Goal: Task Accomplishment & Management: Complete application form

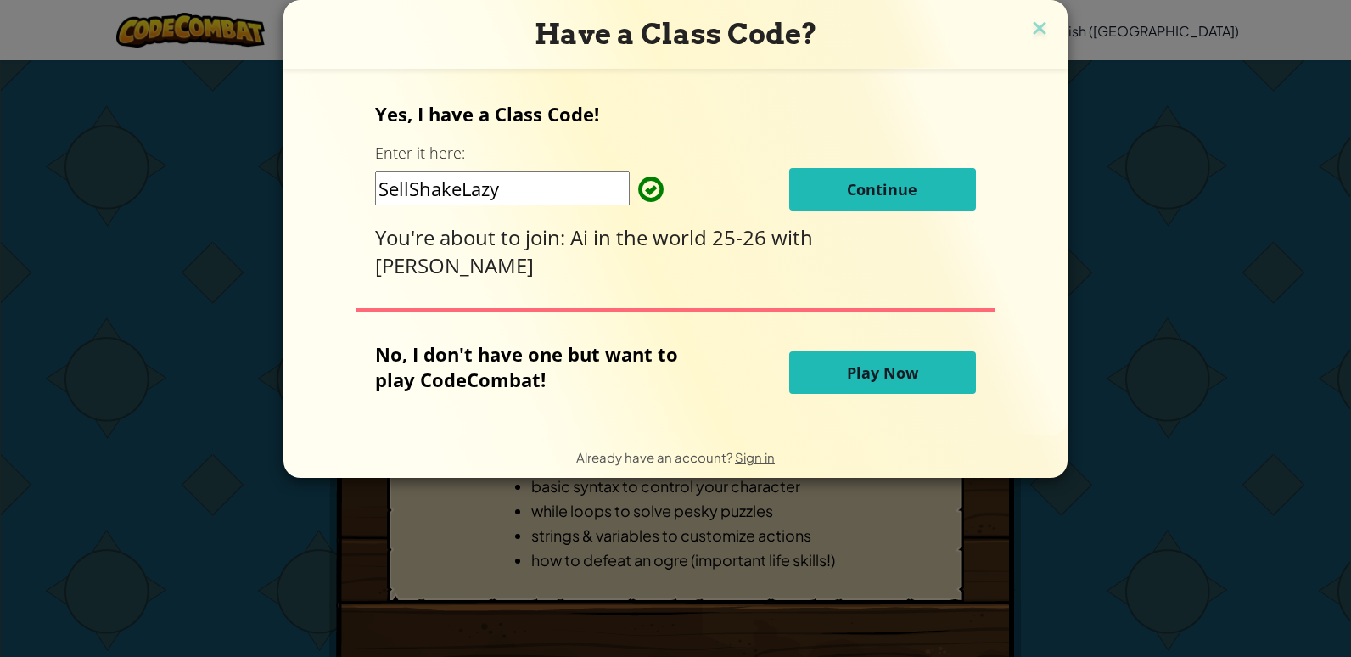
click at [519, 186] on input "SellShakeLazy" at bounding box center [502, 188] width 255 height 34
click at [723, 116] on p "Yes, I have a Class Code!" at bounding box center [675, 113] width 600 height 25
click at [837, 197] on button "Continue" at bounding box center [882, 189] width 187 height 42
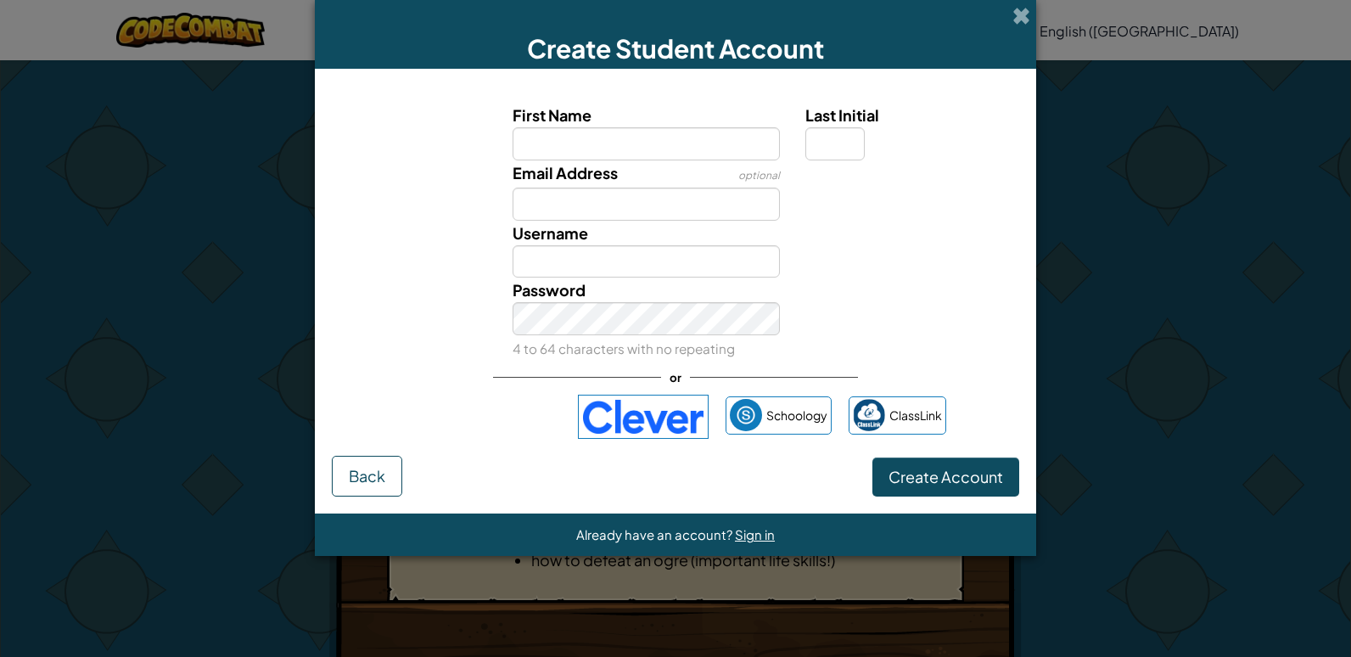
click at [658, 145] on input "First Name" at bounding box center [647, 143] width 268 height 33
type input "Cooper"
type input "M"
type input "fj.cq@pcsb.org"
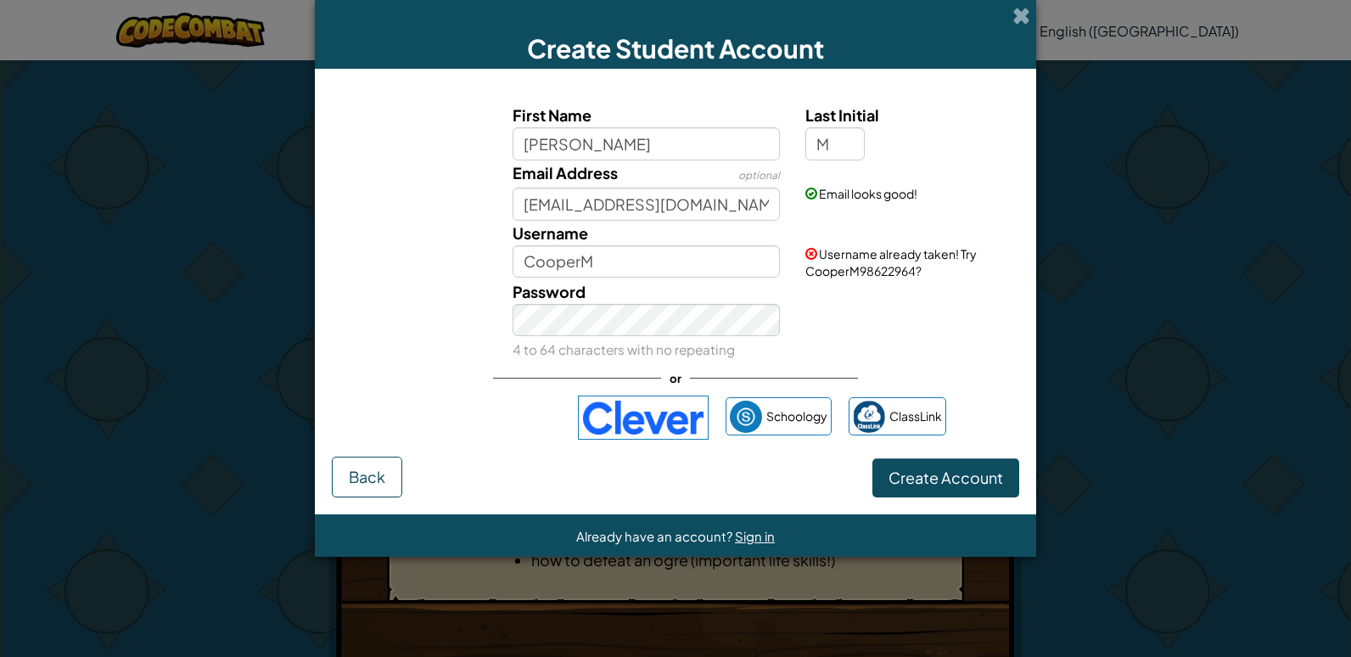
click at [871, 221] on div "Username already taken! Try CooperM98622964?" at bounding box center [910, 250] width 235 height 59
click at [673, 262] on input "CooperM" at bounding box center [647, 261] width 268 height 33
type input "C"
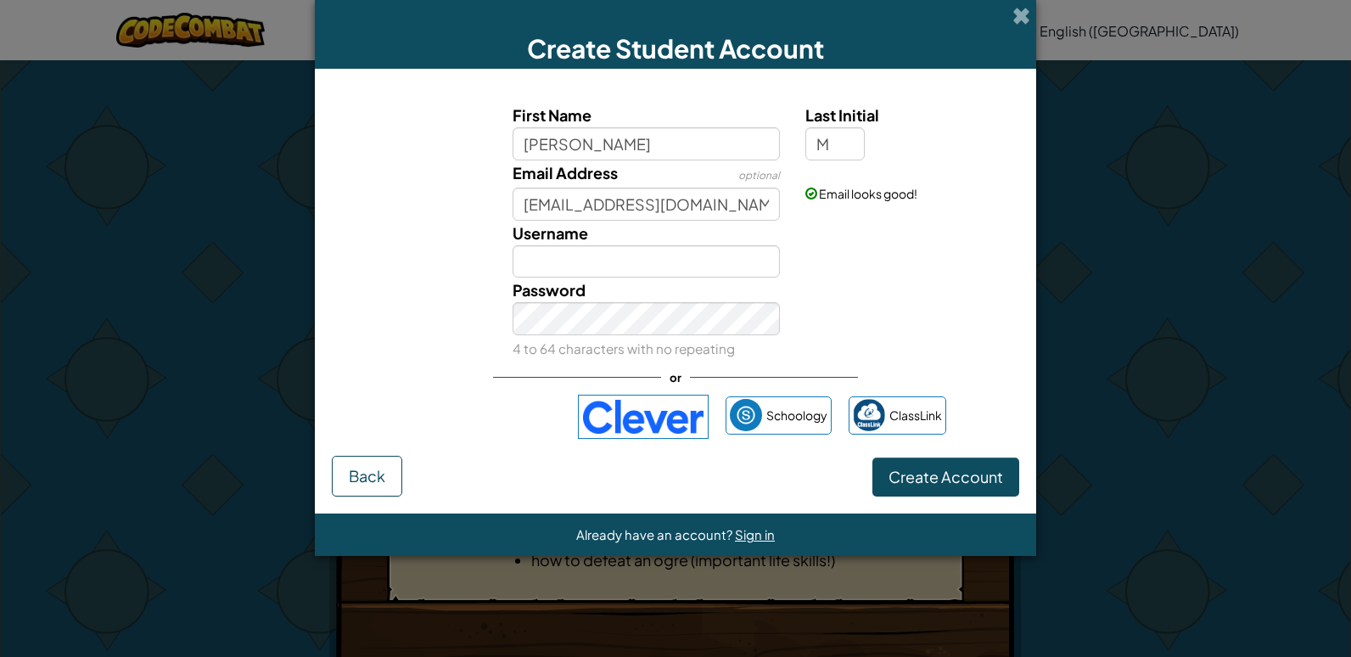
click at [630, 283] on div "Password 4 to 64 characters with no repeating" at bounding box center [647, 319] width 294 height 83
click at [649, 259] on input "Username" at bounding box center [647, 261] width 268 height 33
click at [465, 287] on div "Password 4 to 64 characters with no repeating" at bounding box center [675, 319] width 704 height 83
click at [609, 263] on input "Username" at bounding box center [647, 261] width 268 height 33
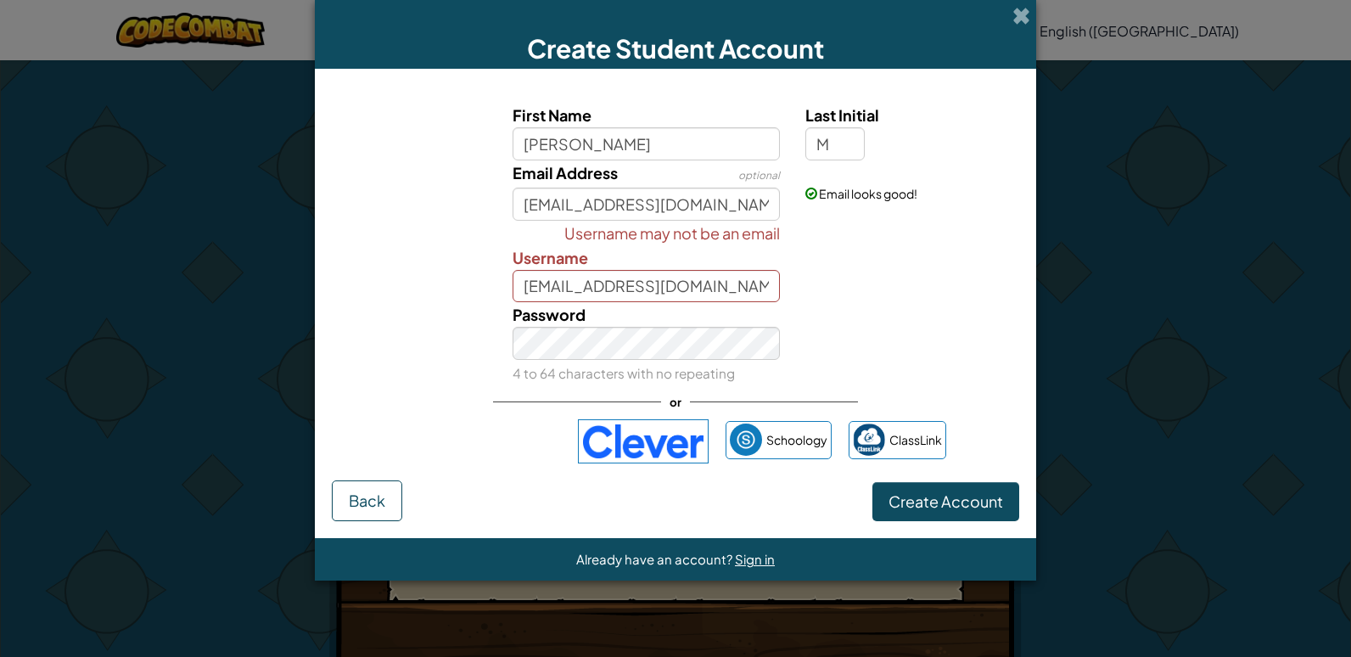
click at [463, 295] on div "Username may not be an email Username fj.cq@pcsb.org" at bounding box center [675, 262] width 704 height 82
click at [695, 287] on input "fj.cq@pcsb.org" at bounding box center [647, 286] width 268 height 33
type input "f"
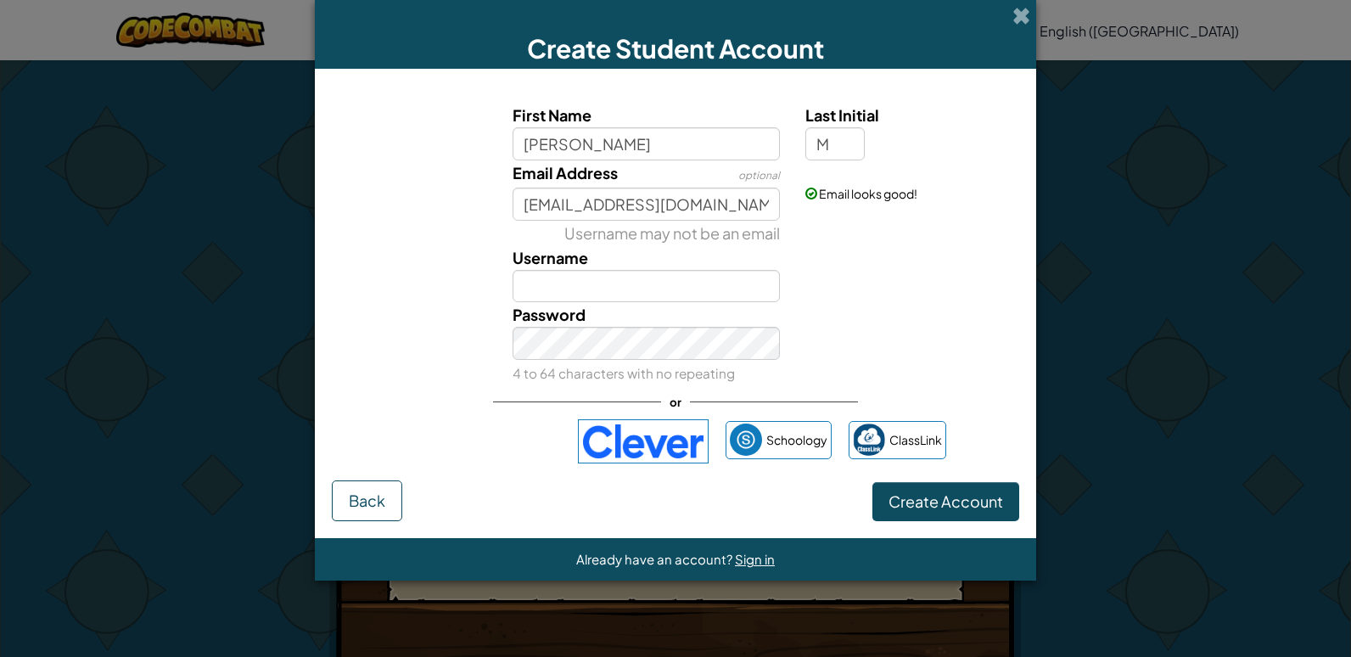
click at [450, 241] on div "Username may not be an email Username" at bounding box center [675, 262] width 704 height 82
click at [567, 283] on input "Username" at bounding box center [647, 286] width 268 height 33
click at [446, 229] on div "Username may not be an email Username" at bounding box center [675, 262] width 704 height 82
click at [631, 420] on img at bounding box center [643, 441] width 131 height 44
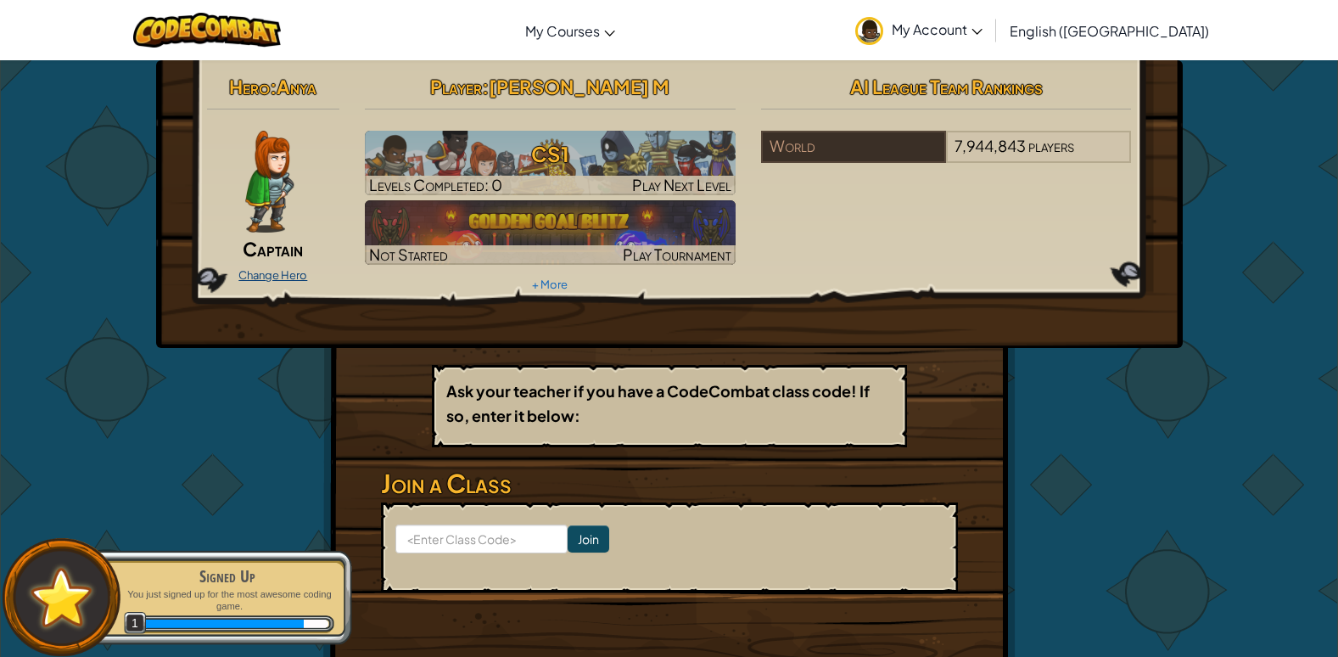
click at [281, 278] on link "Change Hero" at bounding box center [272, 275] width 69 height 14
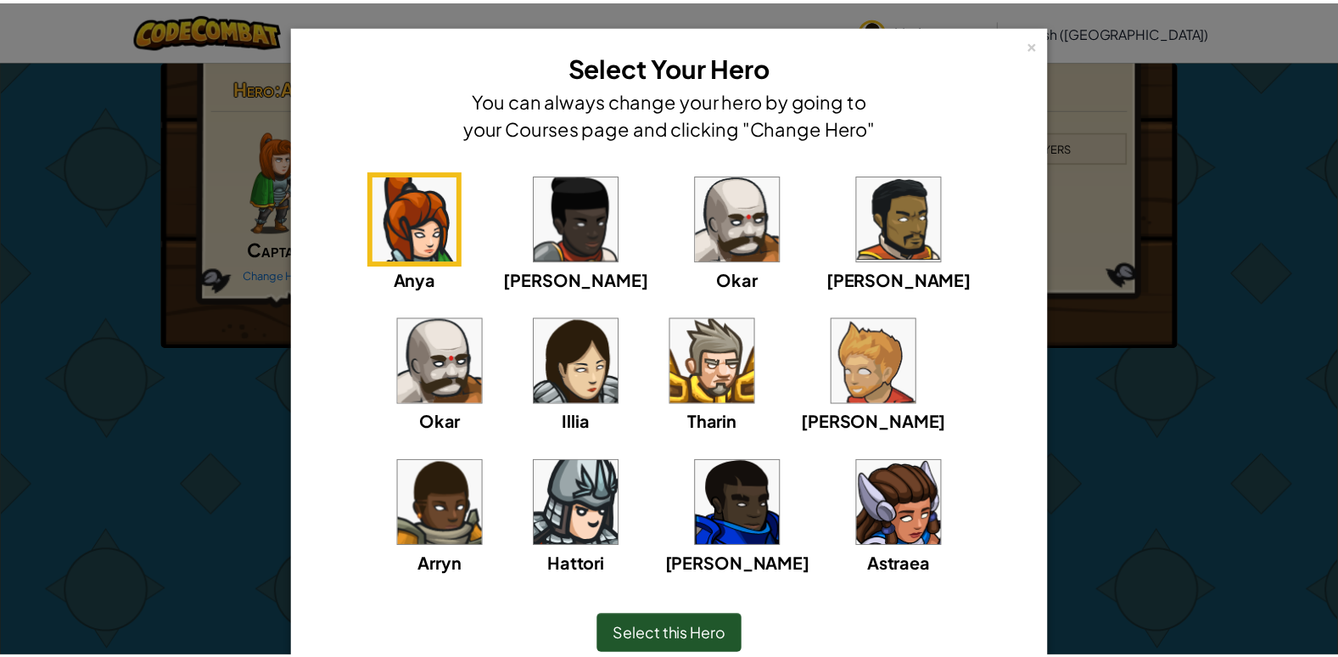
scroll to position [75, 0]
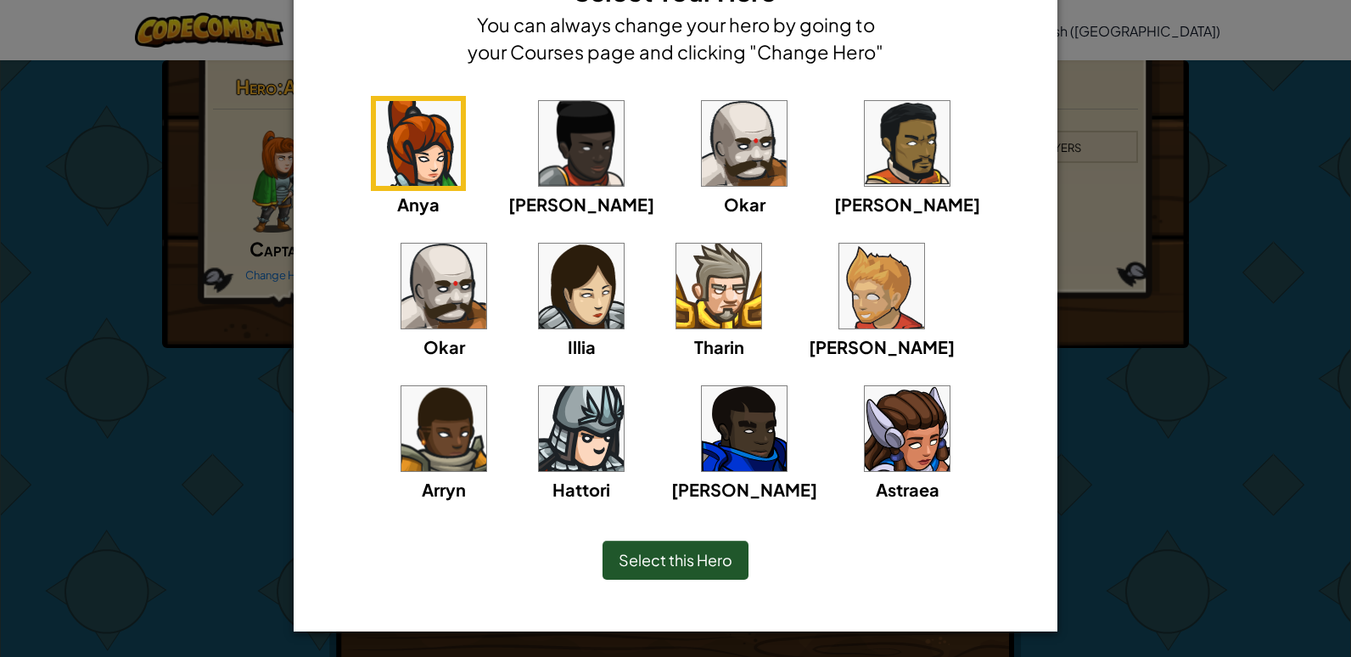
click at [702, 142] on img at bounding box center [744, 143] width 85 height 85
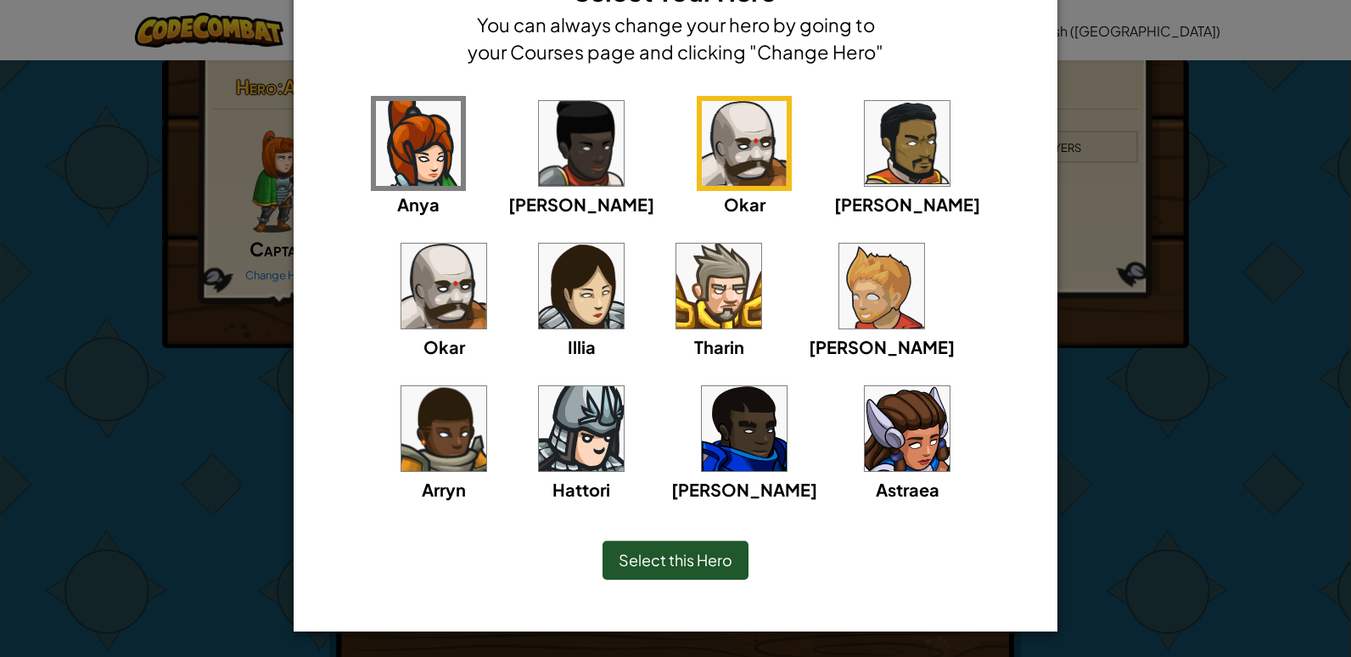
click at [865, 155] on img at bounding box center [907, 143] width 85 height 85
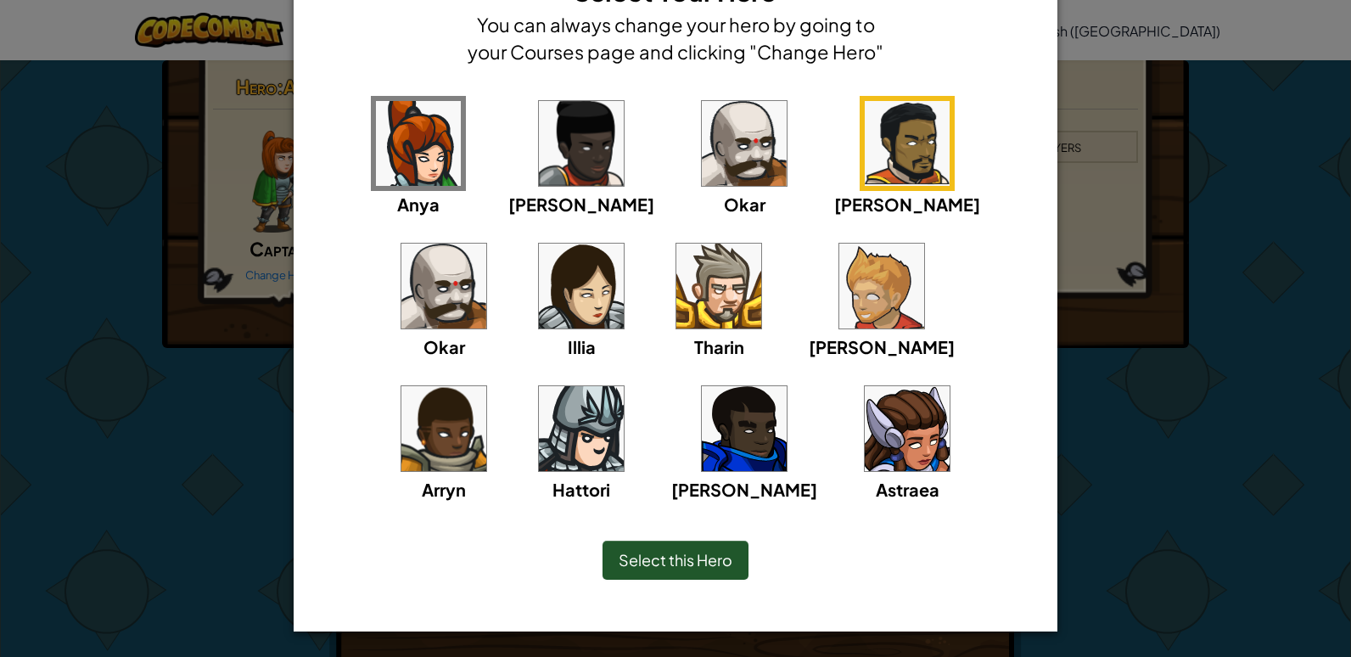
click at [486, 244] on img at bounding box center [443, 286] width 85 height 85
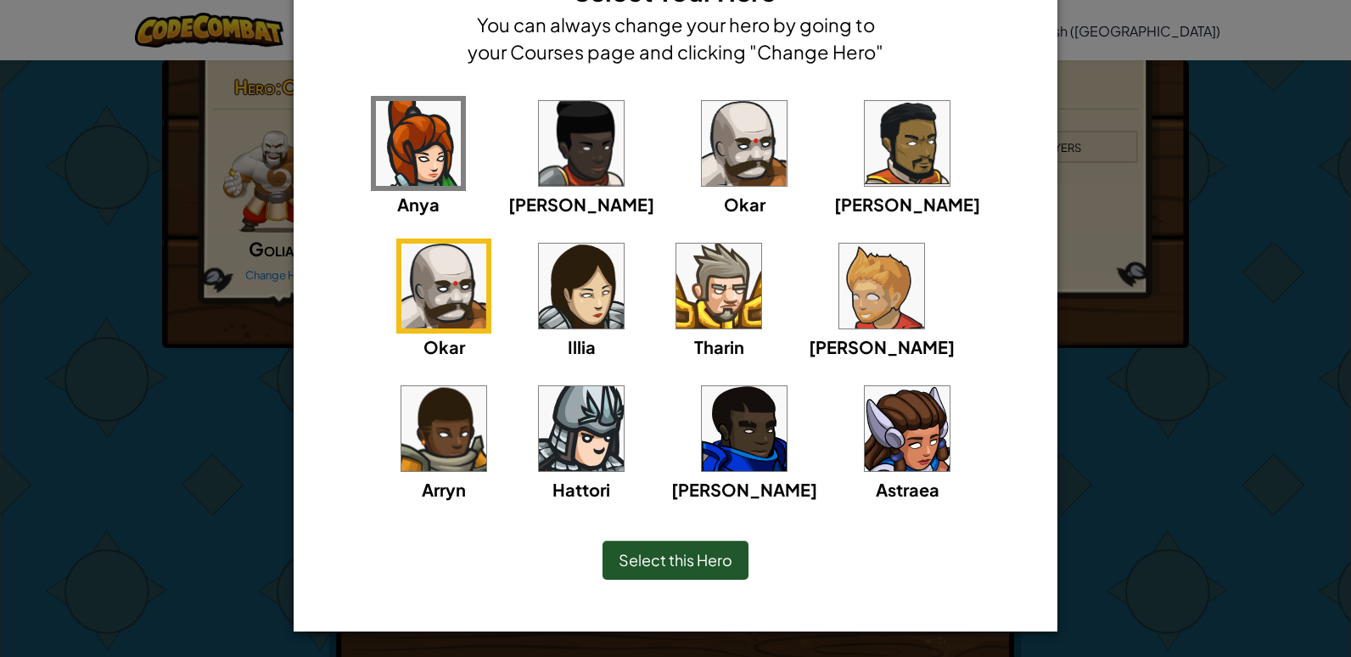
click at [869, 384] on div "[PERSON_NAME] [PERSON_NAME] [PERSON_NAME] Arryn [PERSON_NAME]" at bounding box center [675, 310] width 711 height 428
drag, startPoint x: 666, startPoint y: 362, endPoint x: 675, endPoint y: 344, distance: 20.5
click at [666, 360] on div "[PERSON_NAME] [PERSON_NAME] [PERSON_NAME] Arryn [PERSON_NAME]" at bounding box center [675, 310] width 711 height 428
click at [839, 301] on img at bounding box center [881, 286] width 85 height 85
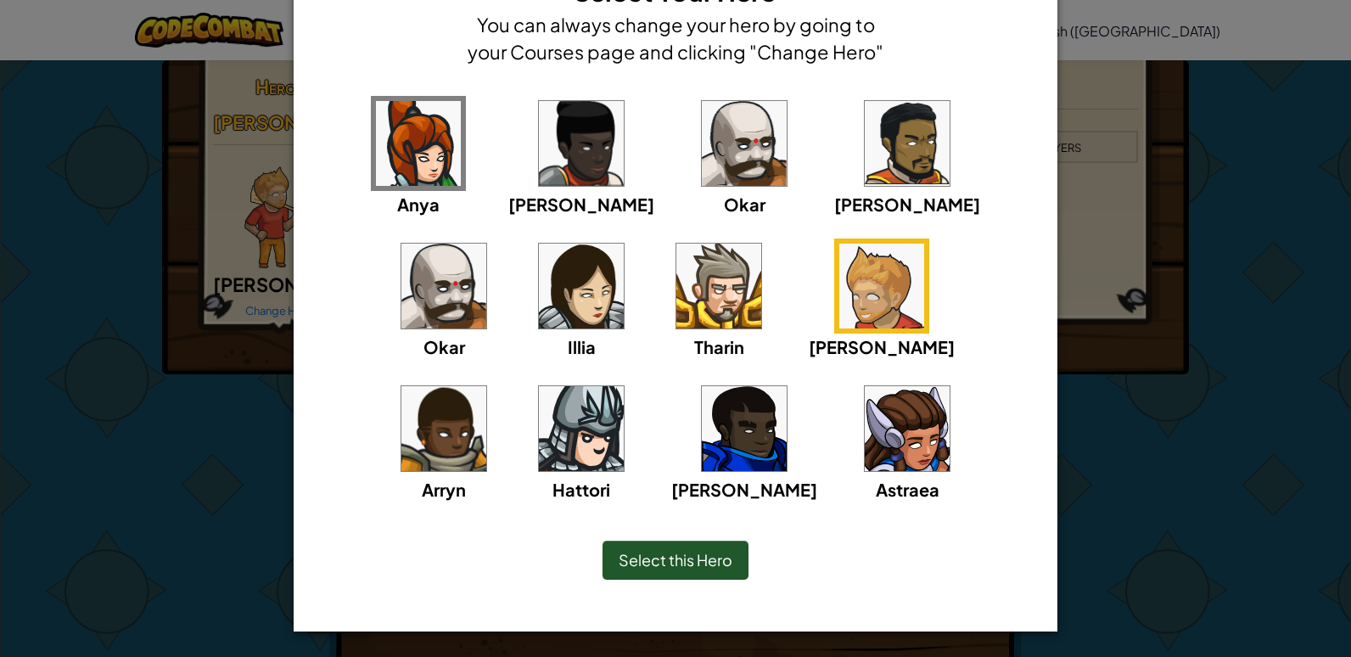
click at [690, 571] on div "Select this Hero" at bounding box center [676, 560] width 146 height 39
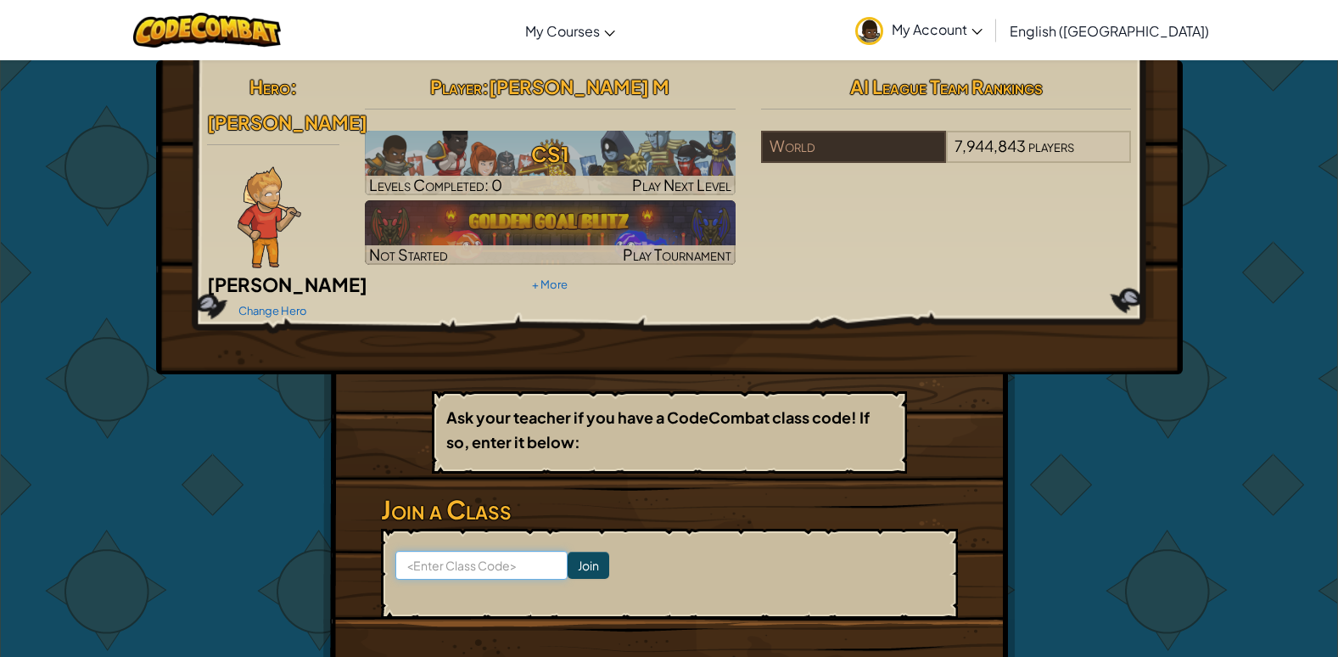
click at [496, 551] on input at bounding box center [481, 565] width 172 height 29
click at [664, 530] on form "Join" at bounding box center [669, 574] width 577 height 90
click at [917, 258] on div "Hero : [PERSON_NAME] Change Hero Player : [PERSON_NAME] M CS1 Levels Completed:…" at bounding box center [669, 196] width 950 height 255
click at [780, 238] on div "Hero : [PERSON_NAME] Change Hero Player : [PERSON_NAME] M CS1 Levels Completed:…" at bounding box center [669, 196] width 950 height 255
click at [447, 551] on input at bounding box center [481, 565] width 172 height 29
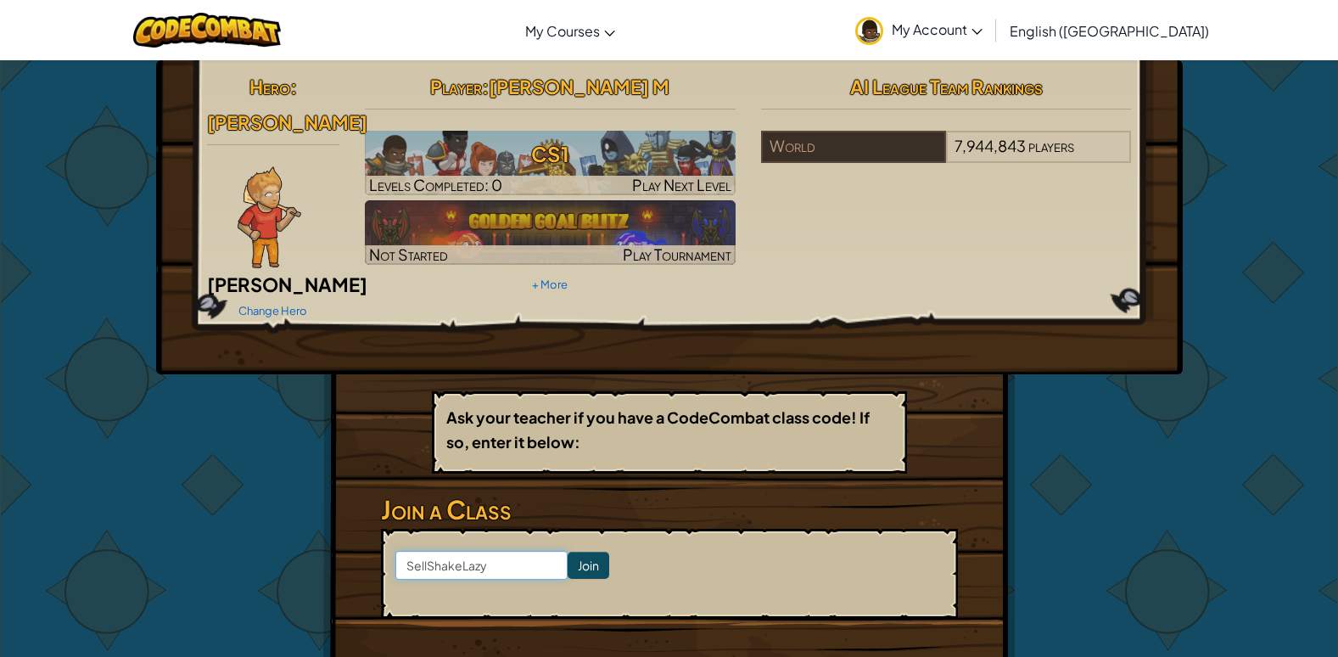
type input "SellShakeLazy"
click at [373, 427] on div "Hero : [PERSON_NAME] Change Hero Player : [PERSON_NAME] M CS1 Levels Completed:…" at bounding box center [669, 386] width 693 height 652
click at [568, 552] on input "Join" at bounding box center [589, 565] width 42 height 27
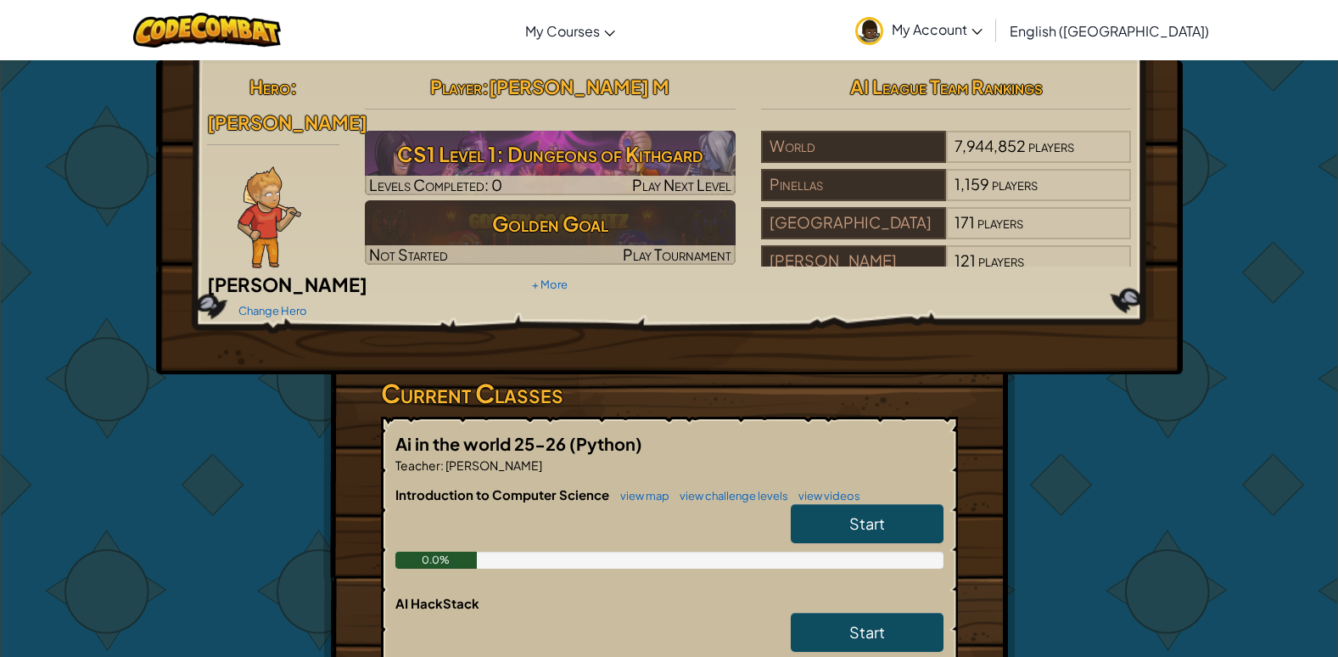
click at [824, 504] on link "Start" at bounding box center [867, 523] width 153 height 39
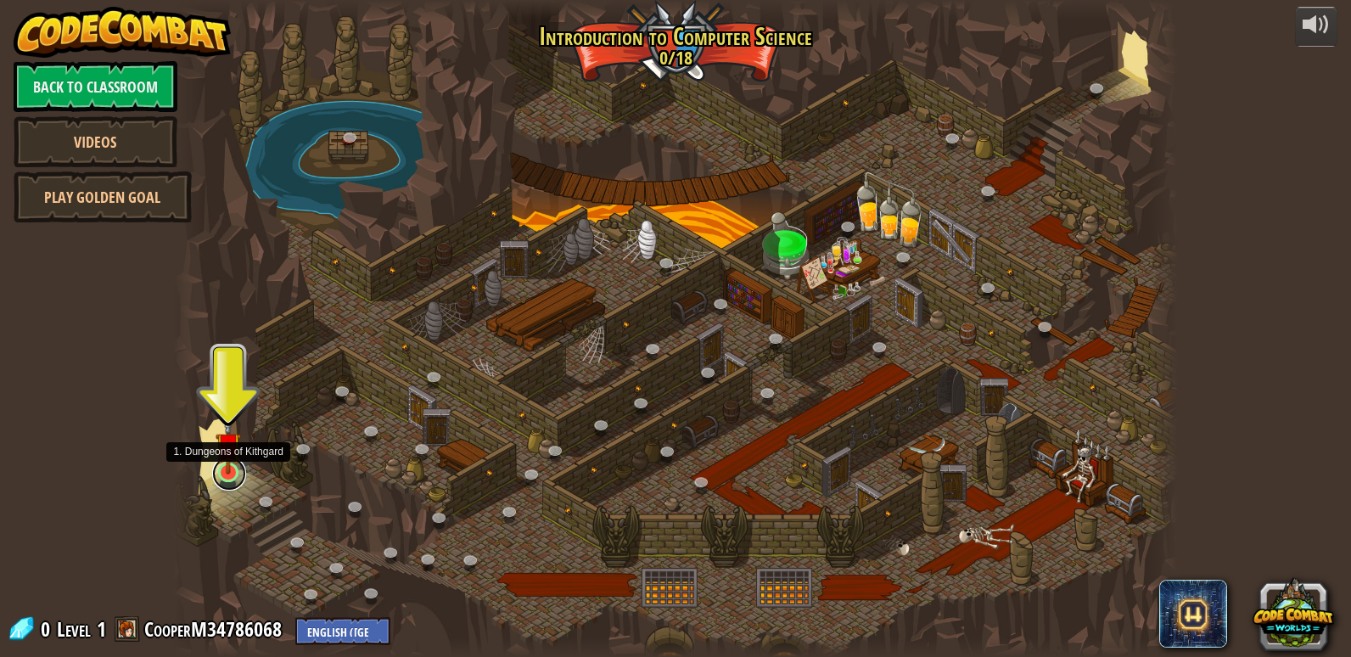
click at [228, 477] on link at bounding box center [229, 474] width 34 height 34
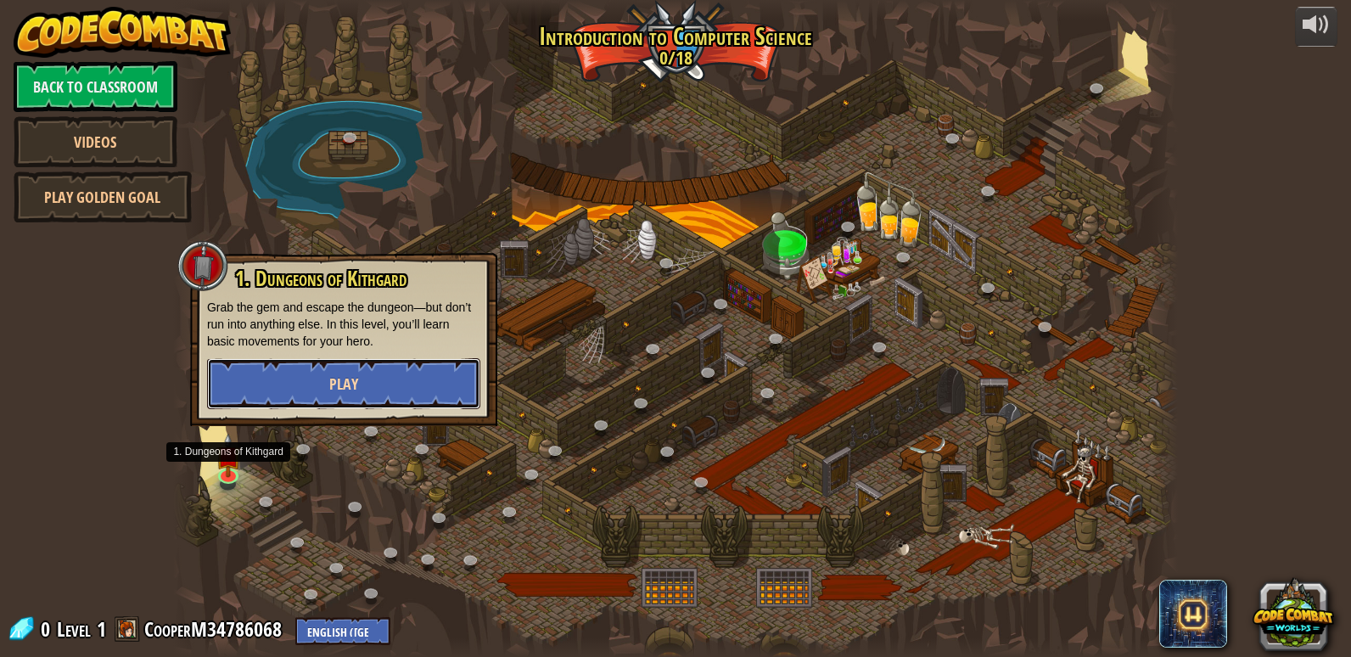
click at [323, 385] on button "Play" at bounding box center [343, 383] width 273 height 51
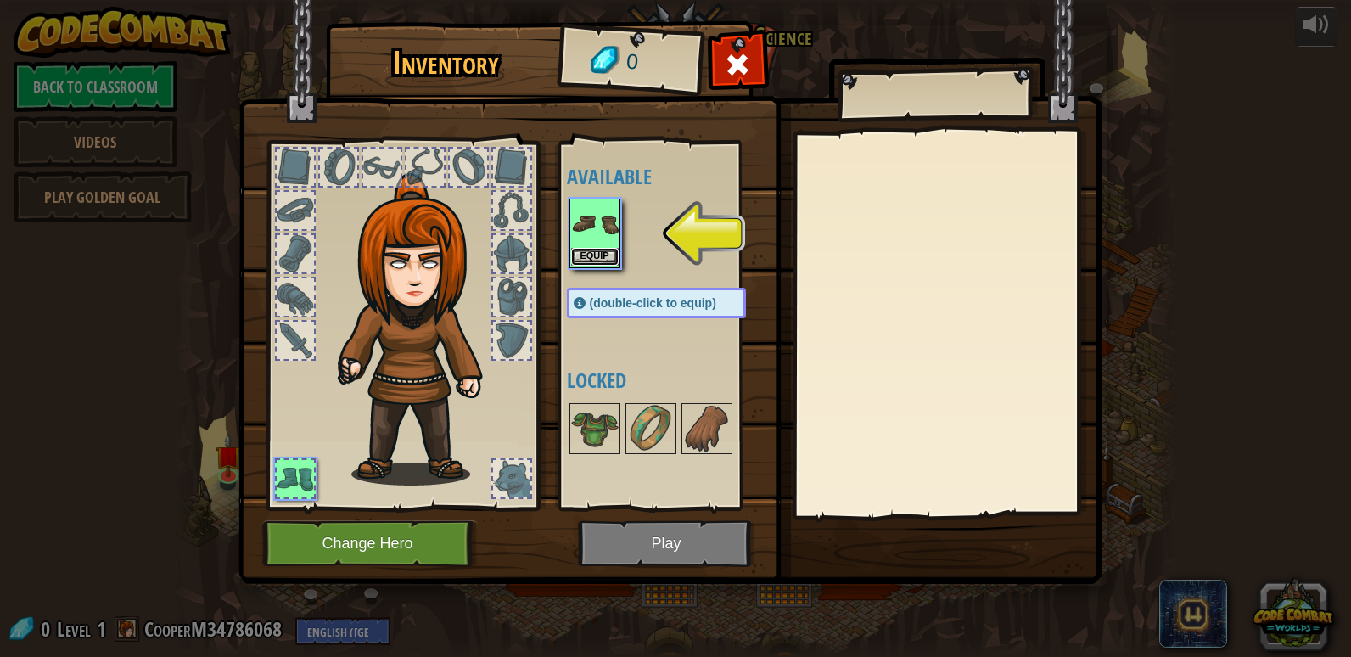
click at [597, 252] on button "Equip" at bounding box center [595, 257] width 48 height 18
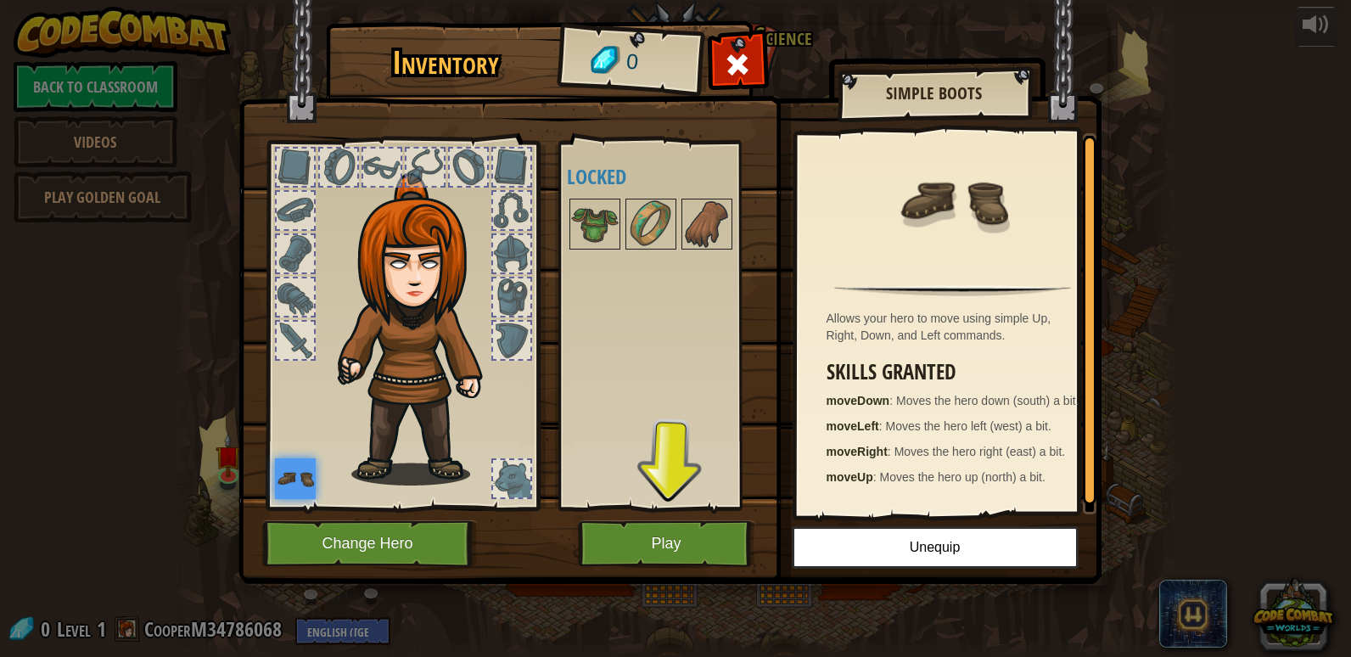
drag, startPoint x: 437, startPoint y: 278, endPoint x: 423, endPoint y: 294, distance: 21.7
click at [423, 294] on img at bounding box center [421, 329] width 182 height 312
click at [588, 213] on img at bounding box center [595, 224] width 48 height 48
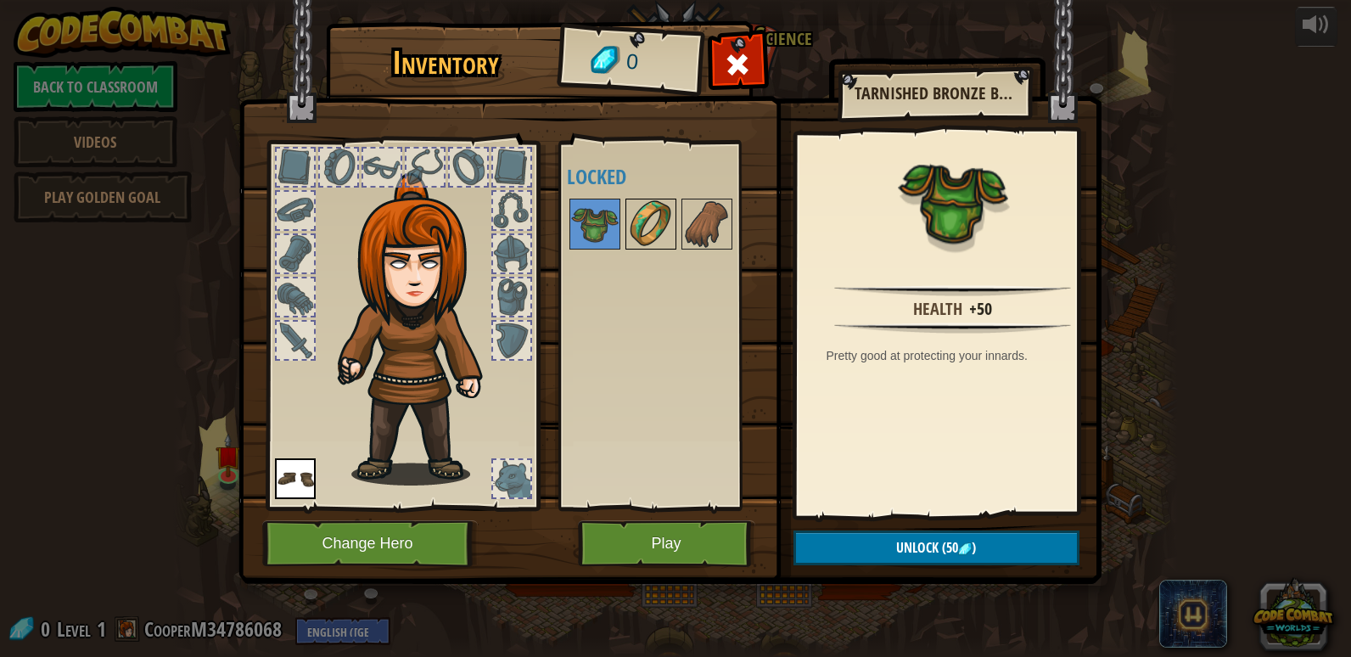
click at [631, 216] on img at bounding box center [651, 224] width 48 height 48
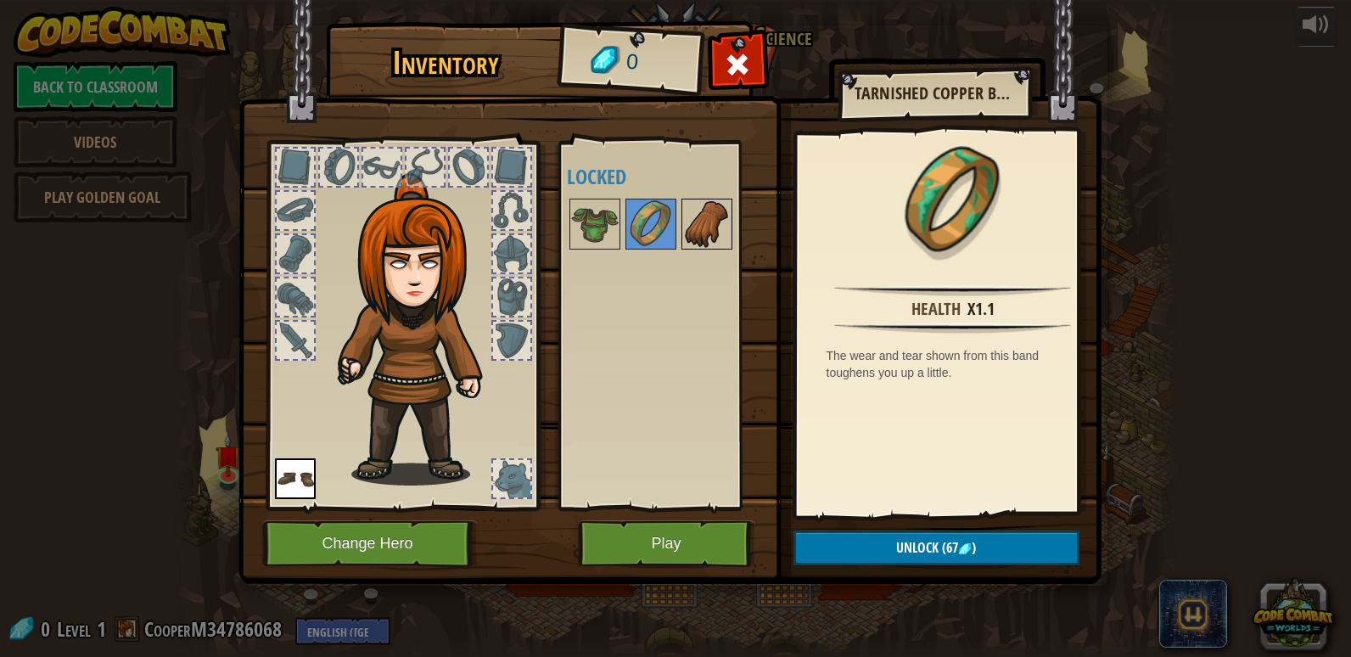
click at [698, 221] on img at bounding box center [707, 224] width 48 height 48
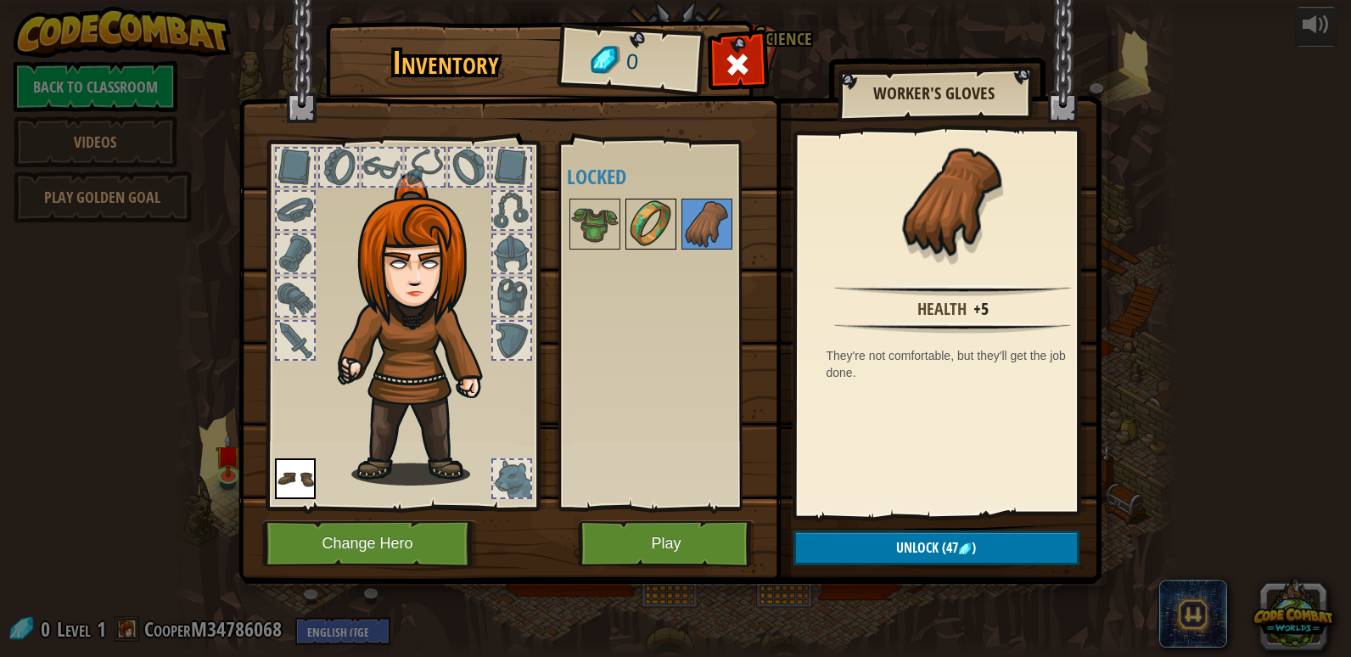
click at [644, 223] on img at bounding box center [651, 224] width 48 height 48
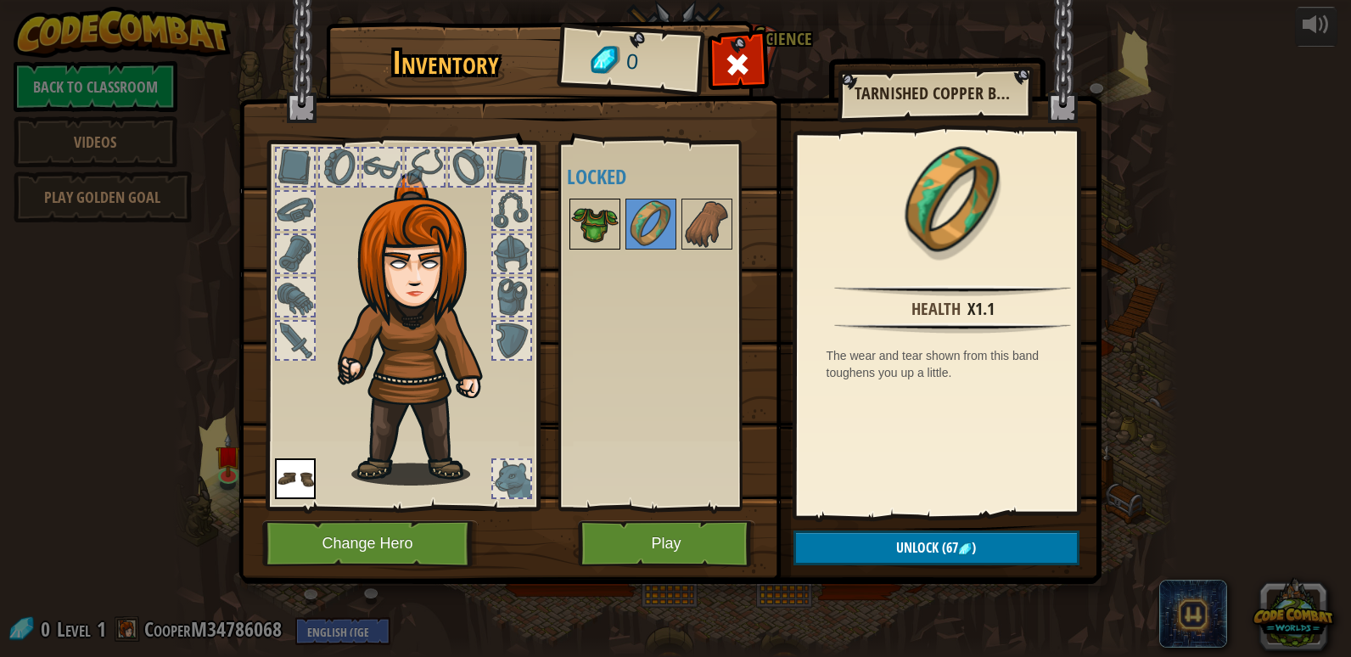
click at [591, 226] on img at bounding box center [595, 224] width 48 height 48
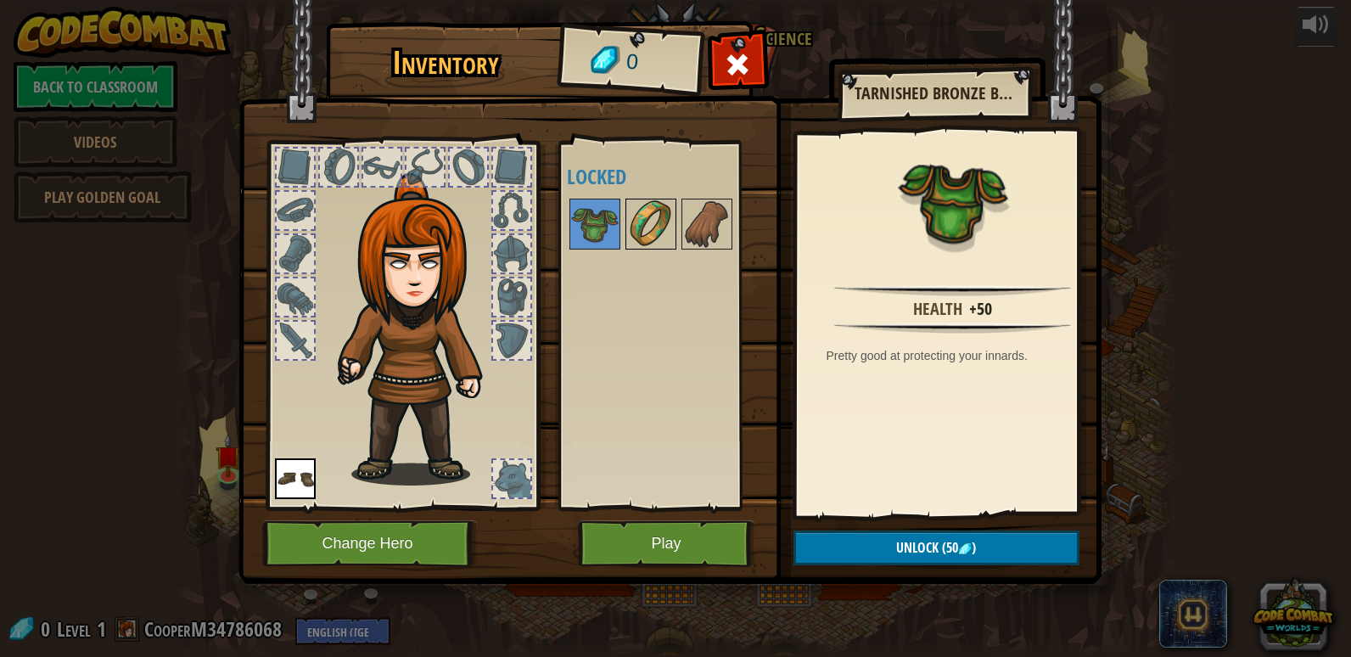
click at [634, 223] on img at bounding box center [651, 224] width 48 height 48
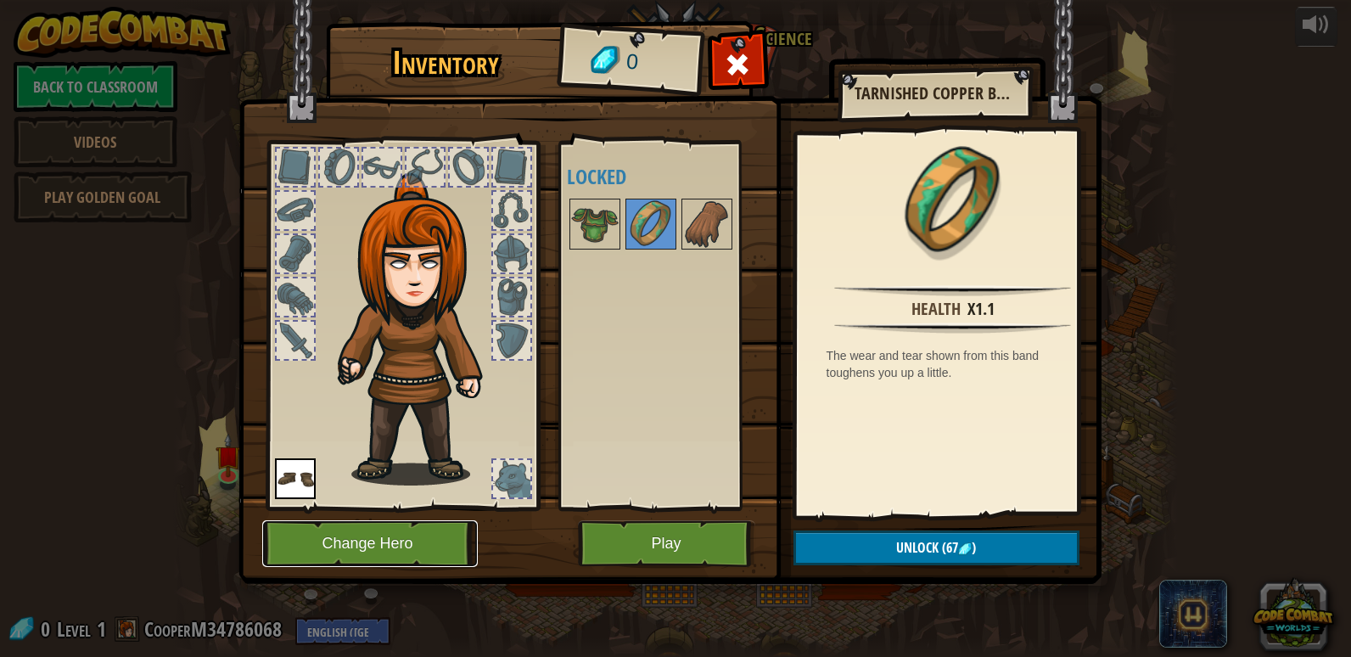
click at [419, 526] on button "Change Hero" at bounding box center [370, 543] width 216 height 47
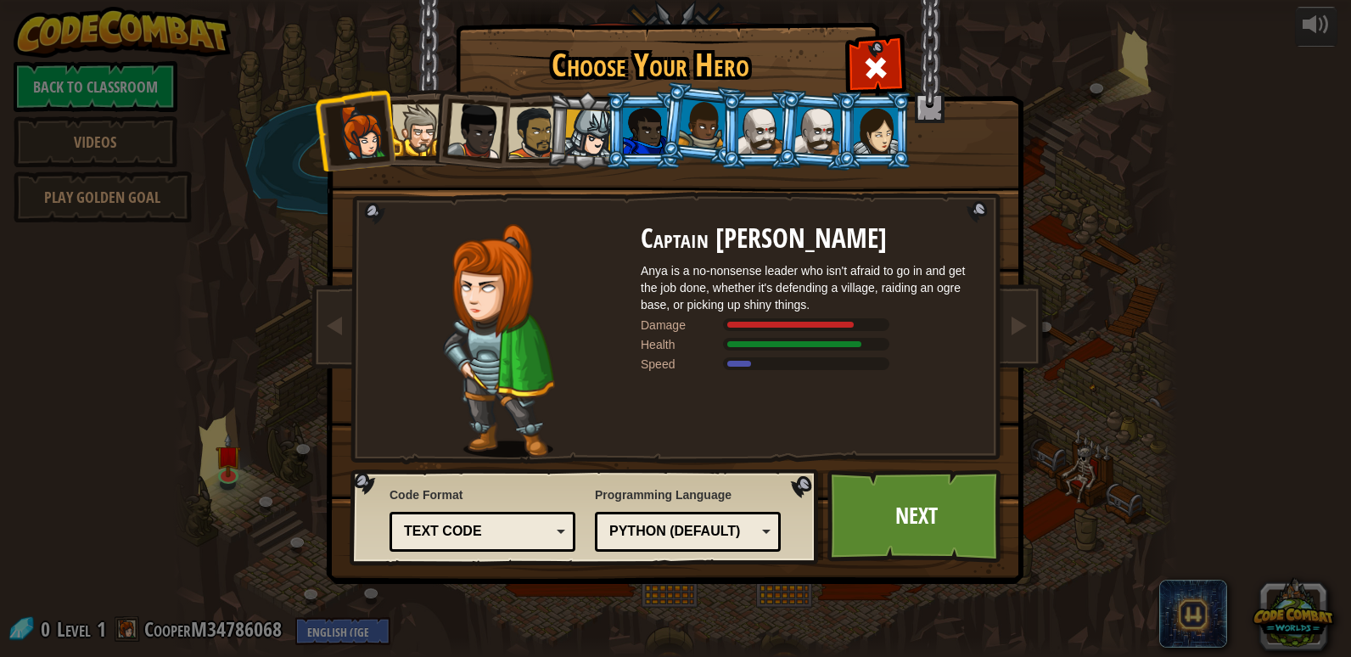
click at [522, 109] on div at bounding box center [533, 132] width 53 height 53
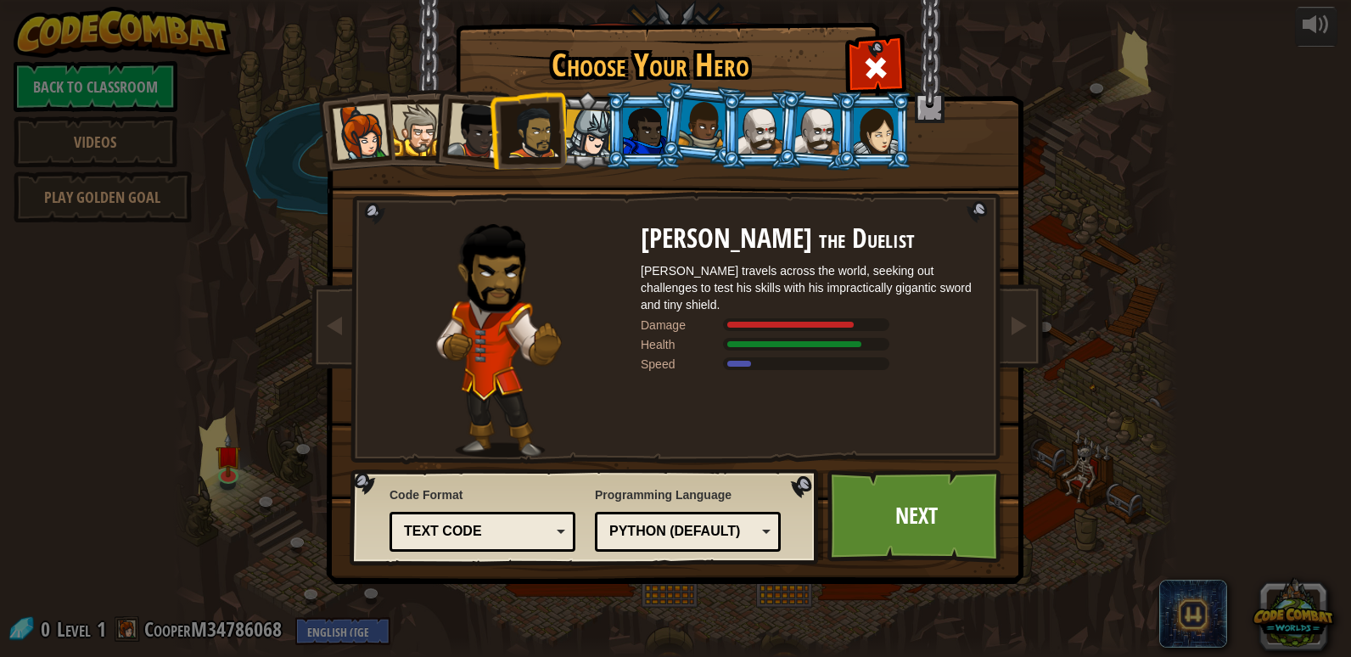
click at [639, 133] on div at bounding box center [645, 131] width 44 height 46
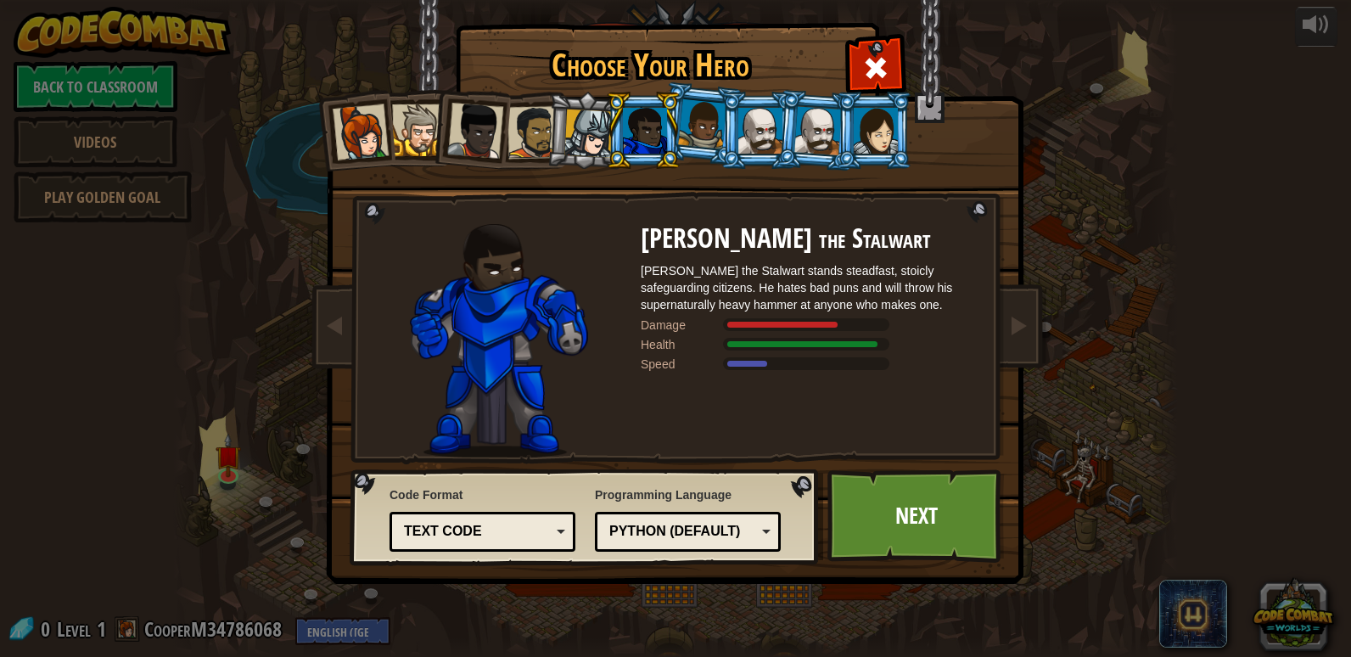
click at [710, 132] on div at bounding box center [702, 124] width 48 height 50
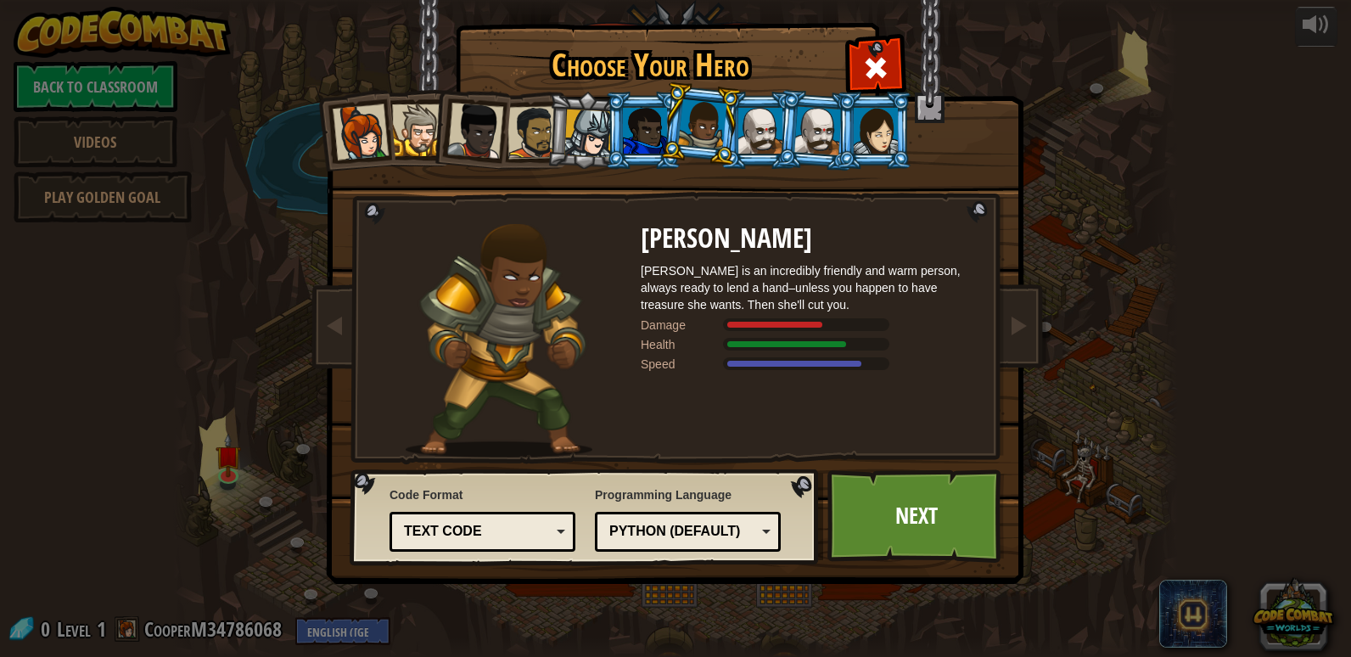
click at [359, 139] on div at bounding box center [361, 132] width 56 height 56
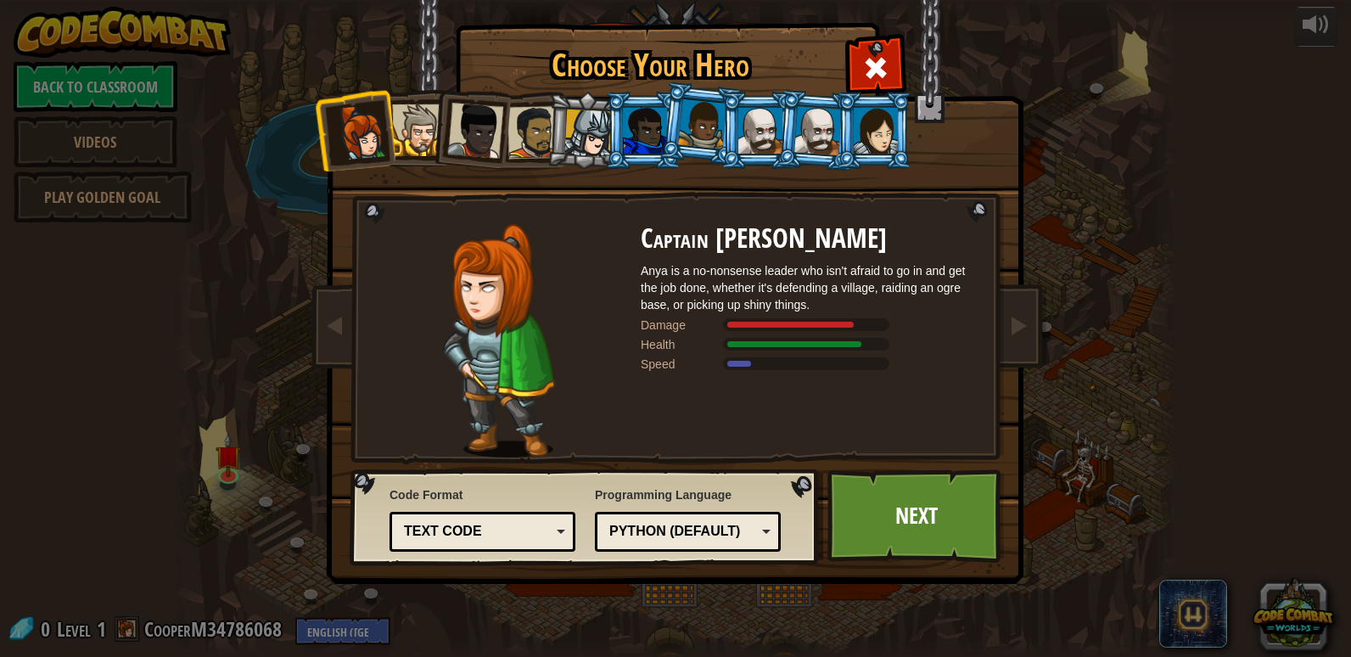
click at [423, 125] on div at bounding box center [418, 130] width 52 height 52
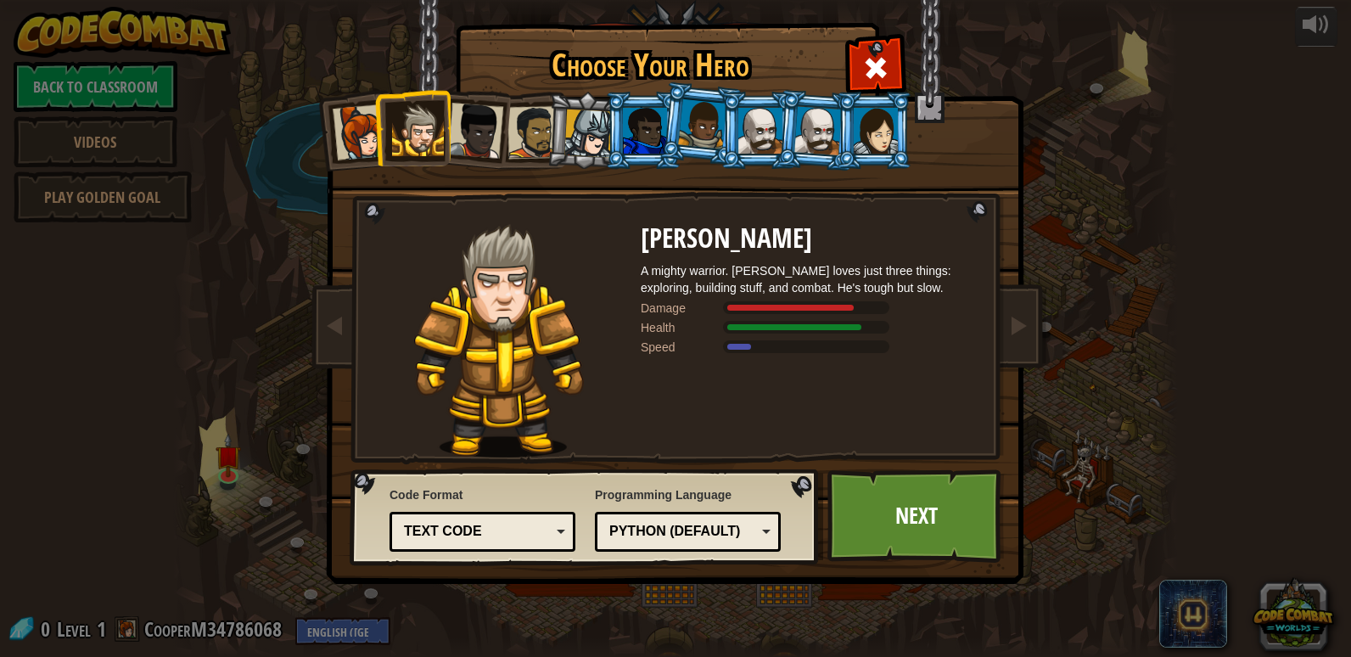
click at [463, 132] on div at bounding box center [475, 131] width 56 height 56
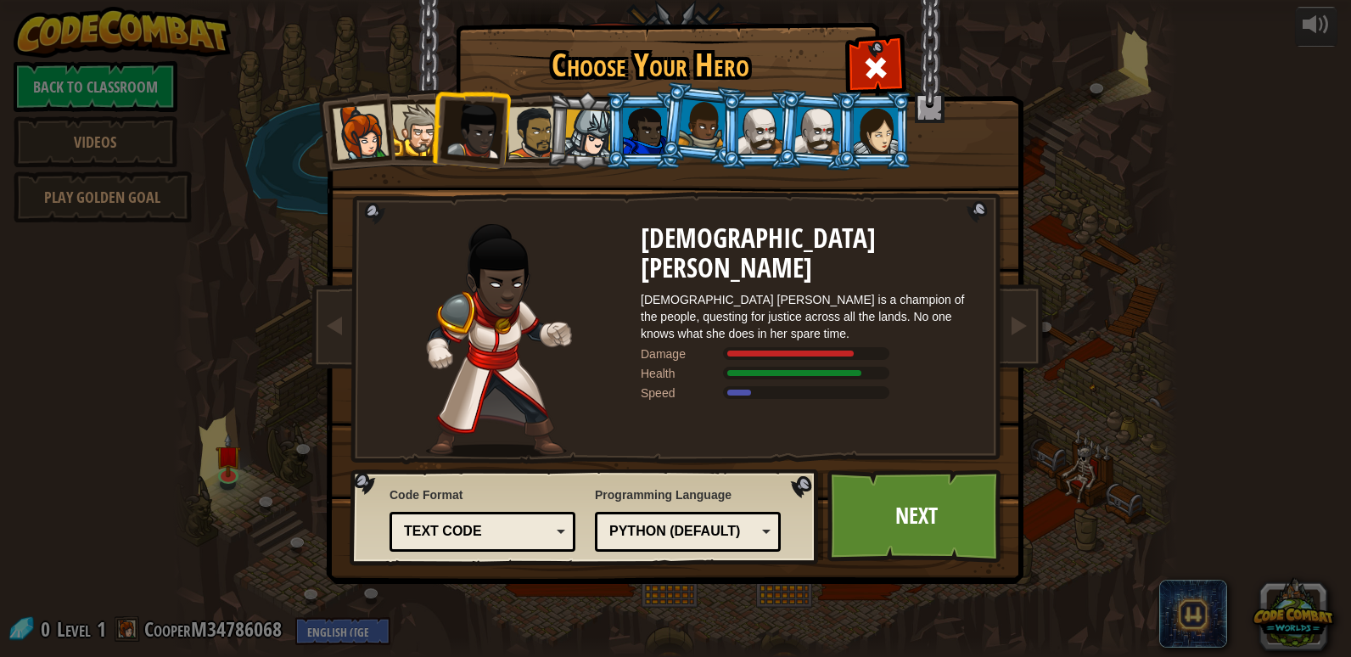
click at [526, 138] on div at bounding box center [533, 132] width 53 height 53
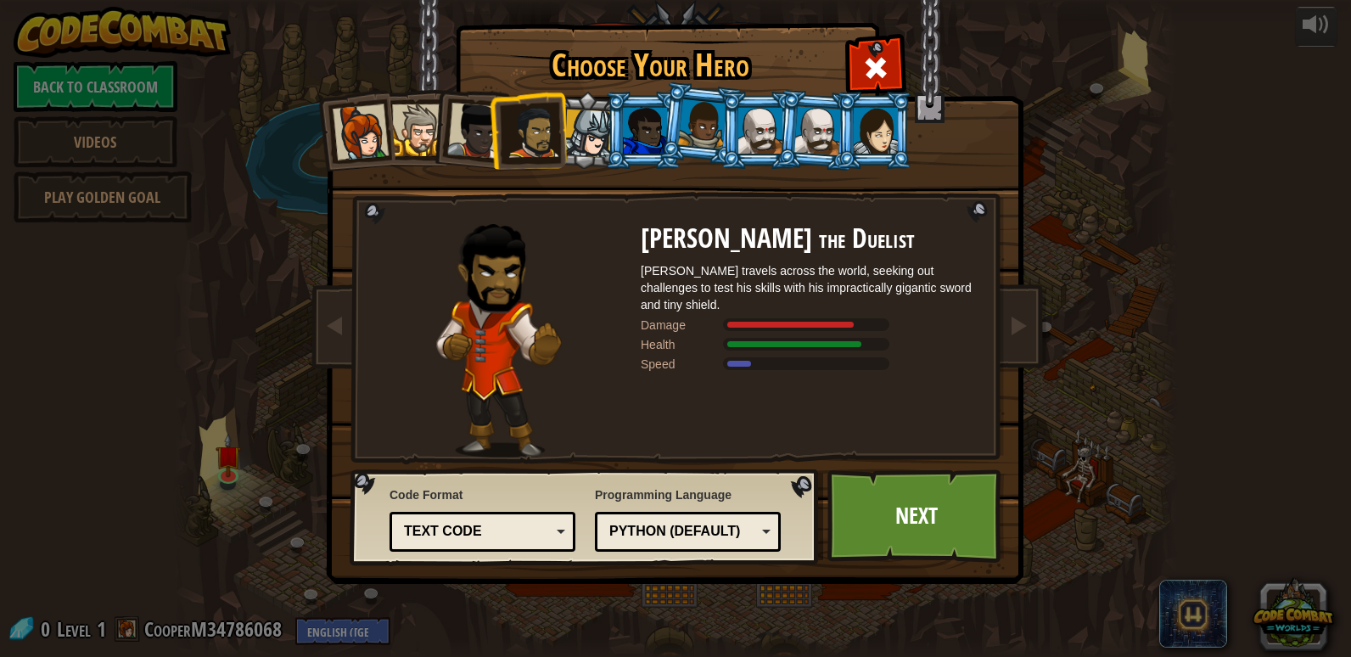
click at [590, 139] on div at bounding box center [588, 133] width 48 height 48
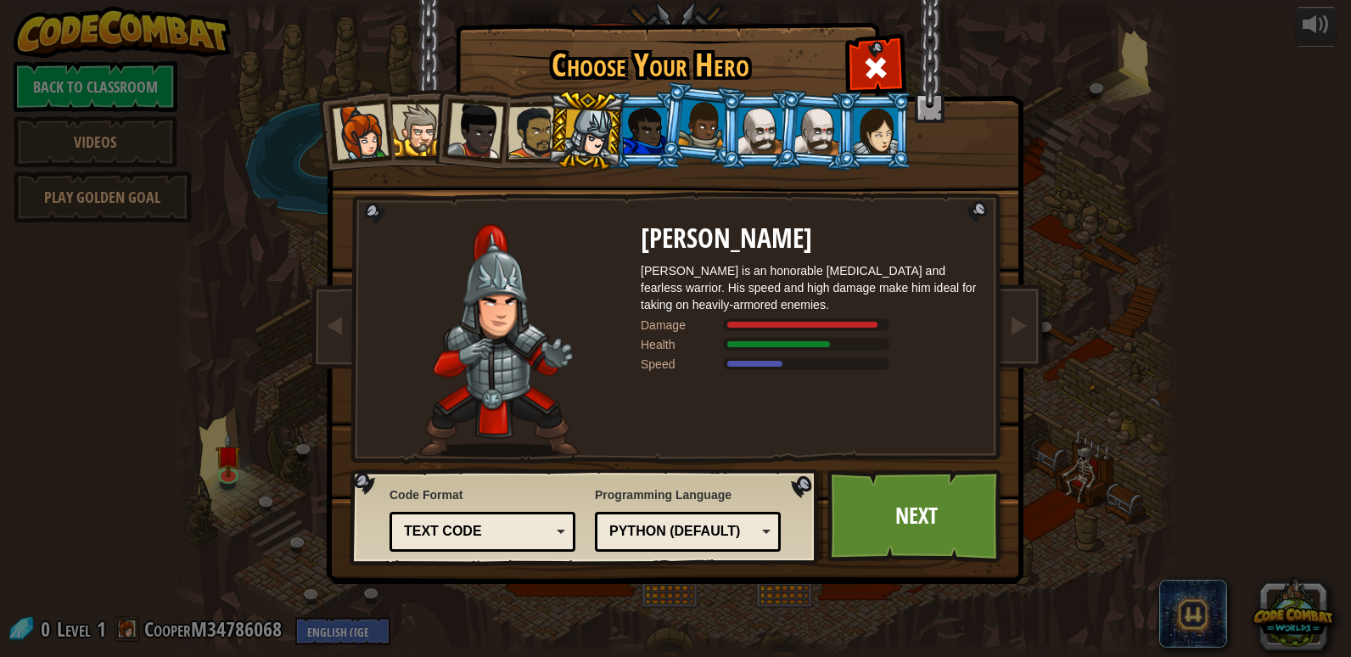
click at [677, 154] on li at bounding box center [701, 123] width 84 height 85
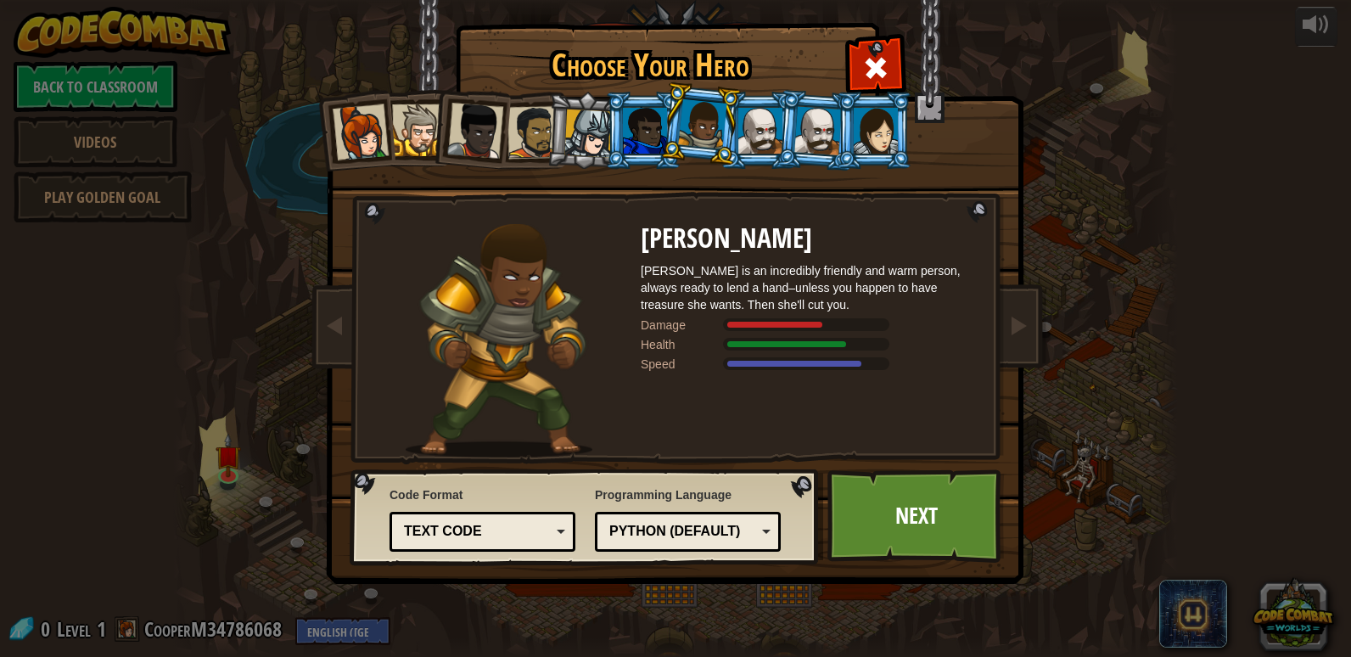
click at [756, 140] on div at bounding box center [760, 131] width 44 height 46
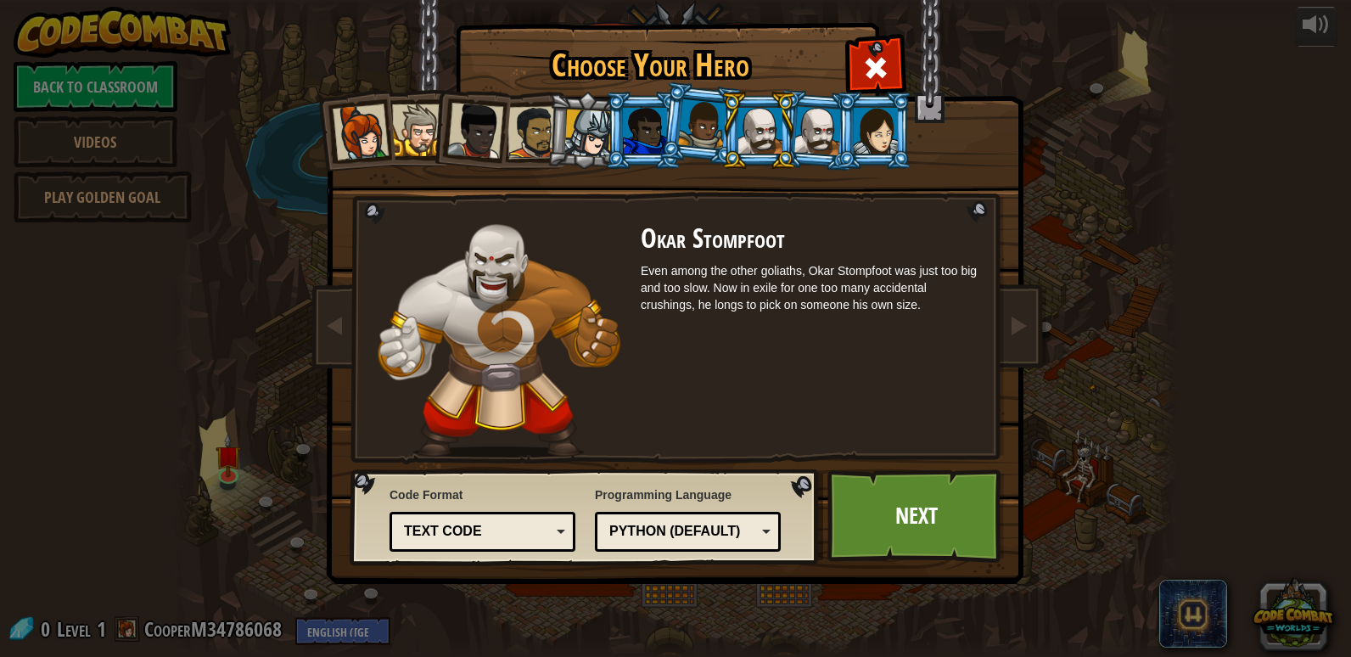
click at [810, 141] on div at bounding box center [818, 130] width 48 height 48
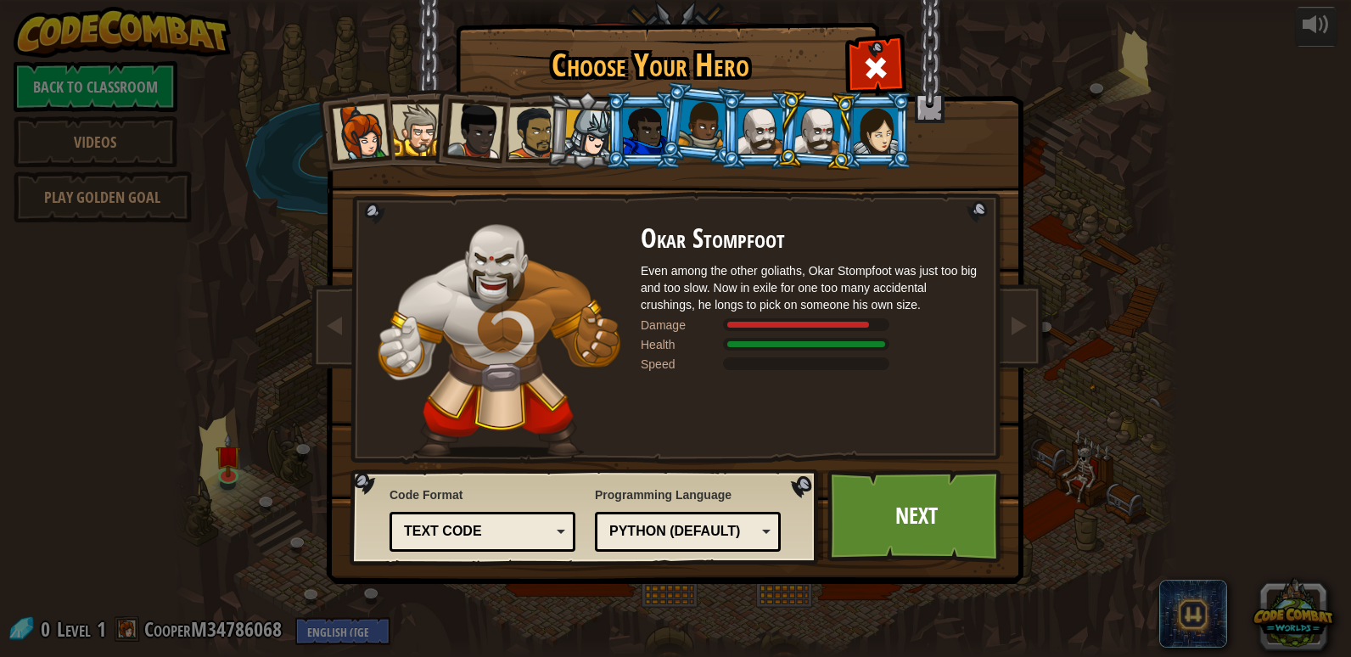
click at [717, 141] on div at bounding box center [702, 124] width 48 height 50
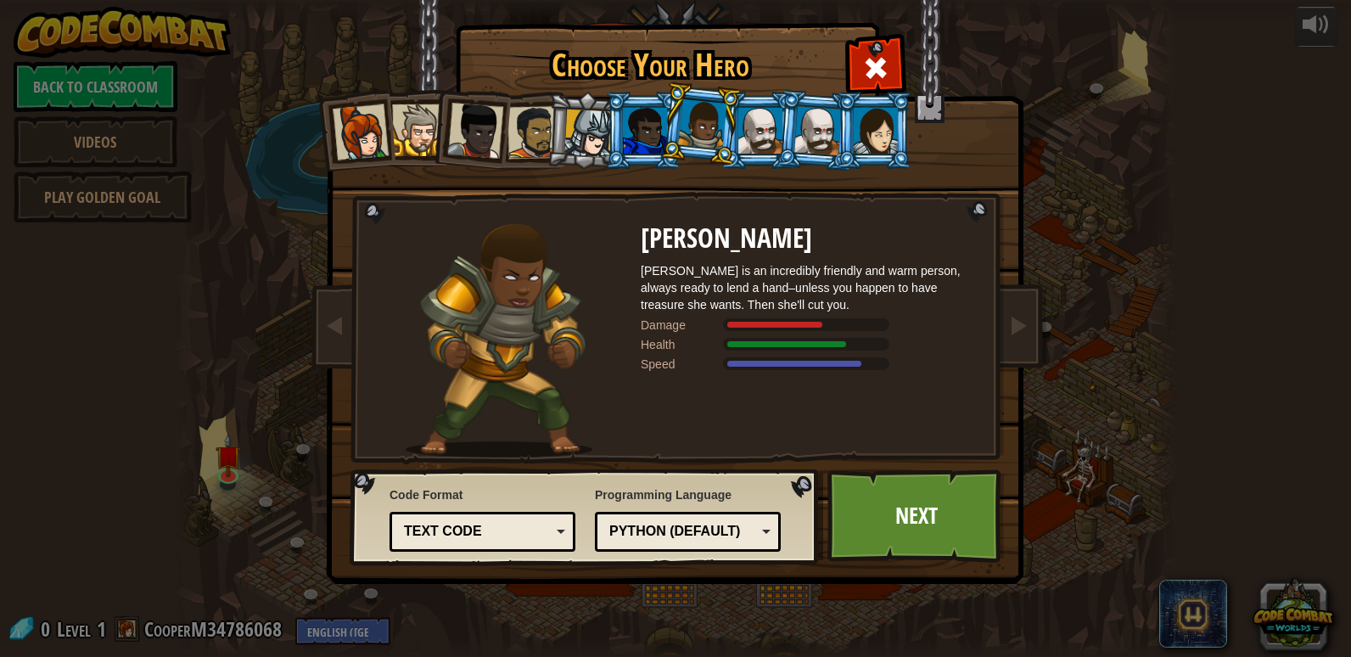
click at [757, 140] on div at bounding box center [760, 131] width 44 height 46
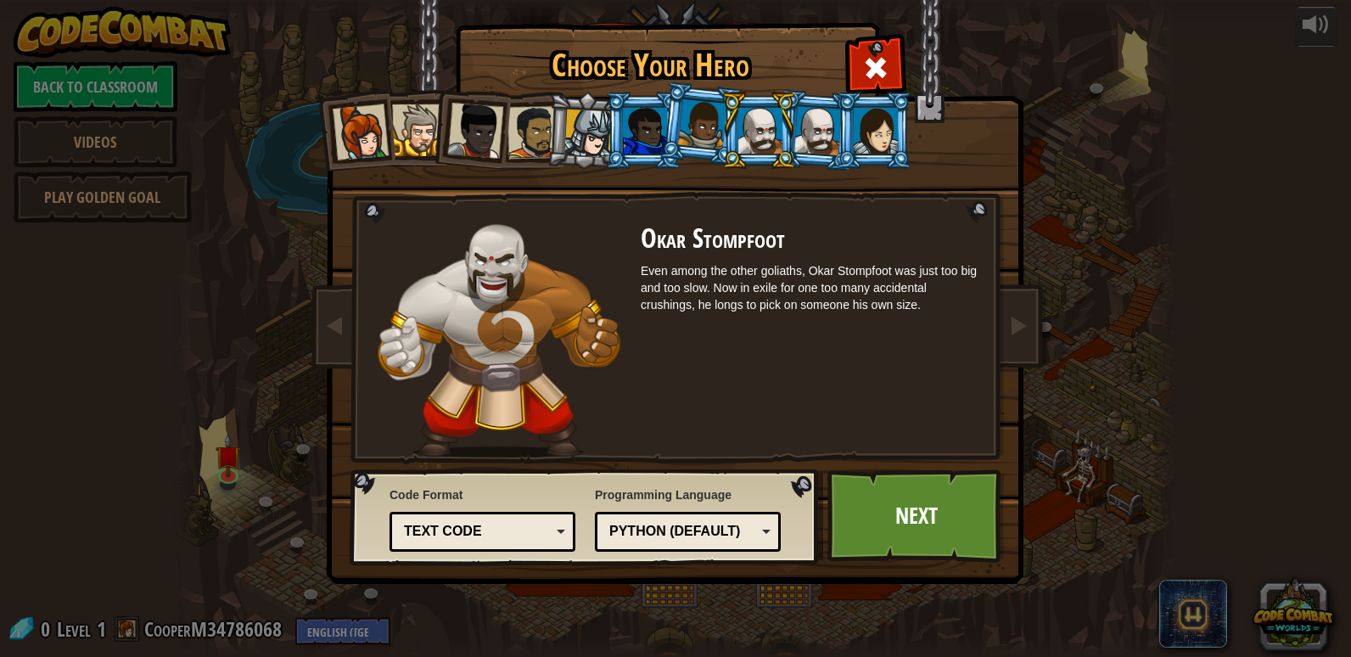
click at [820, 137] on div at bounding box center [818, 130] width 48 height 48
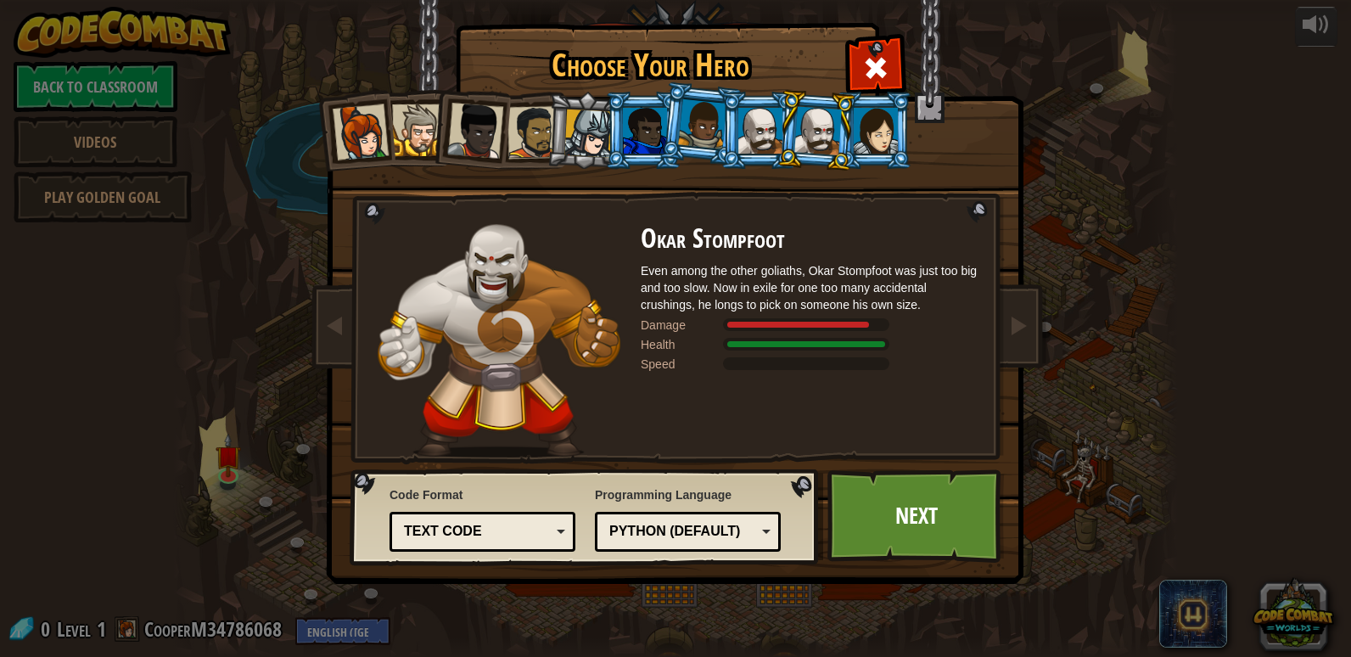
click at [768, 134] on div at bounding box center [760, 131] width 44 height 46
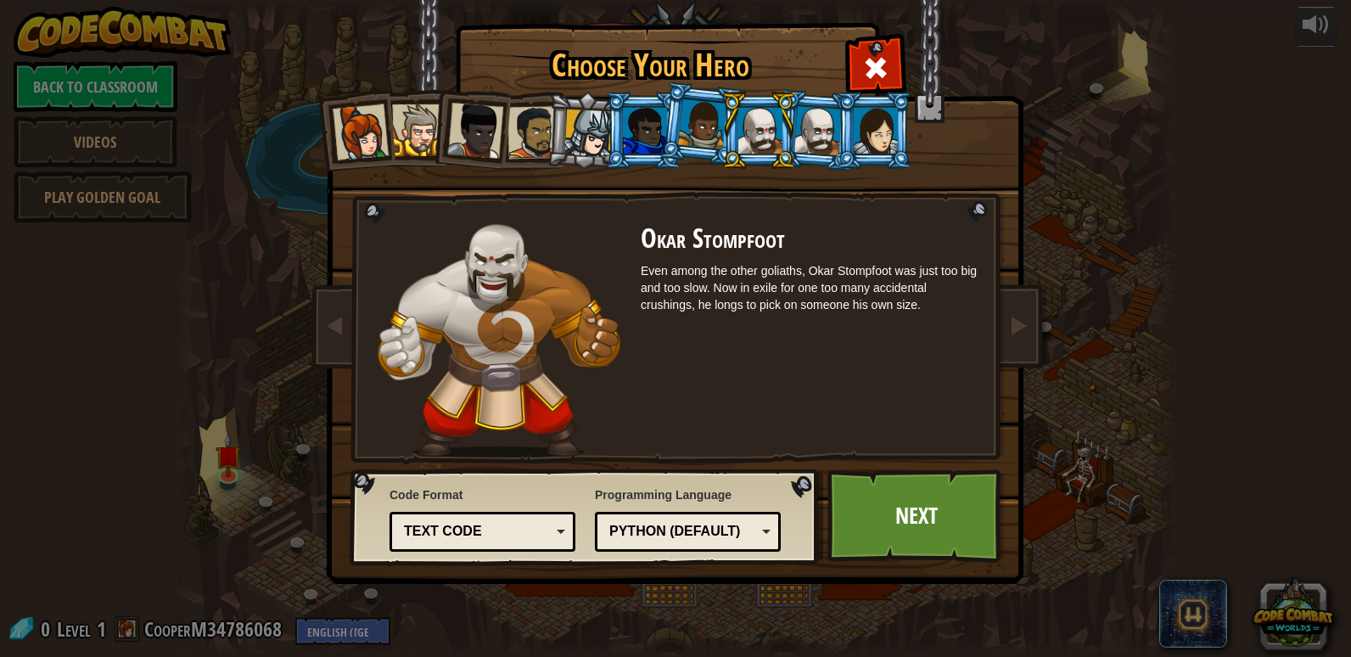
click at [814, 132] on div at bounding box center [818, 130] width 48 height 48
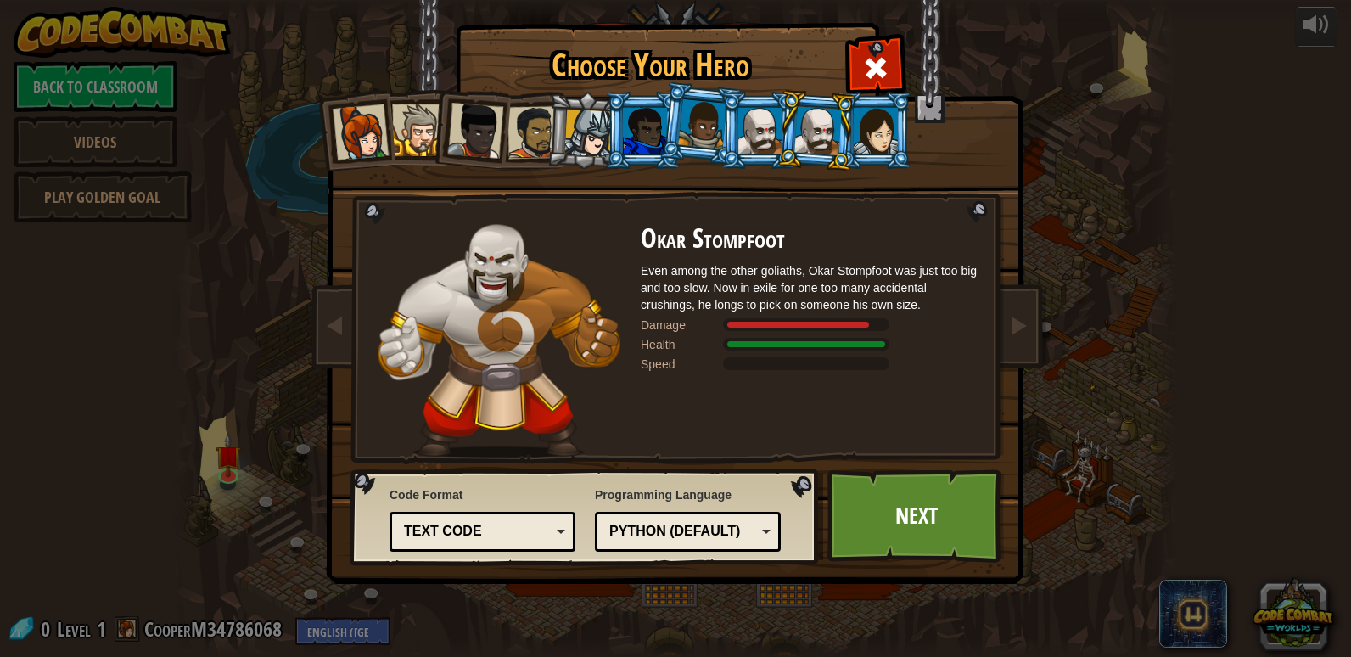
click at [715, 137] on div at bounding box center [702, 124] width 48 height 50
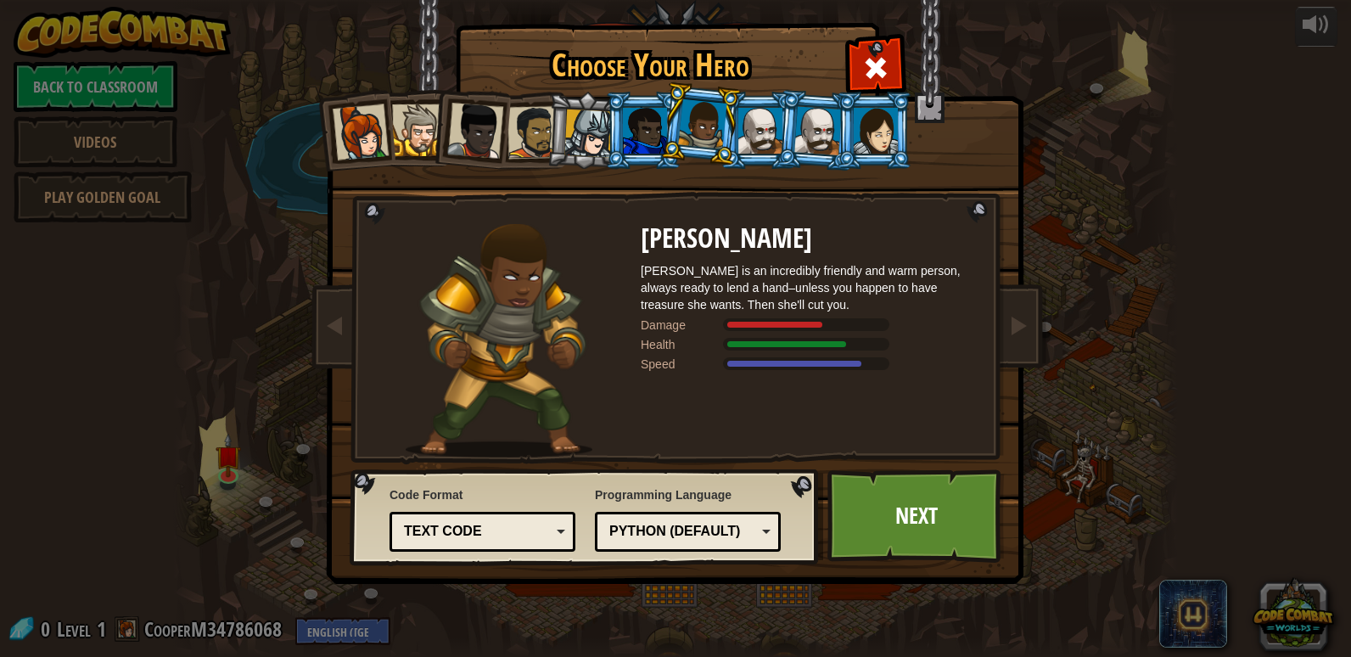
click at [646, 132] on div at bounding box center [645, 131] width 44 height 46
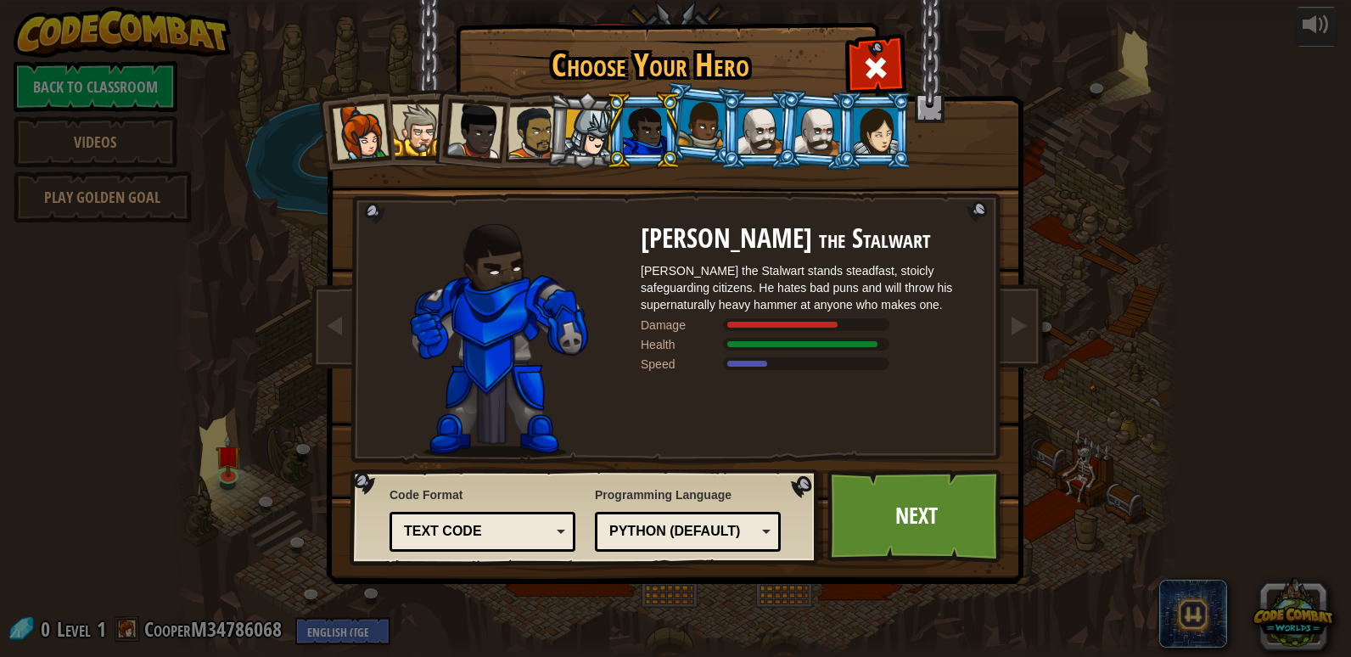
click at [736, 129] on li at bounding box center [759, 130] width 76 height 77
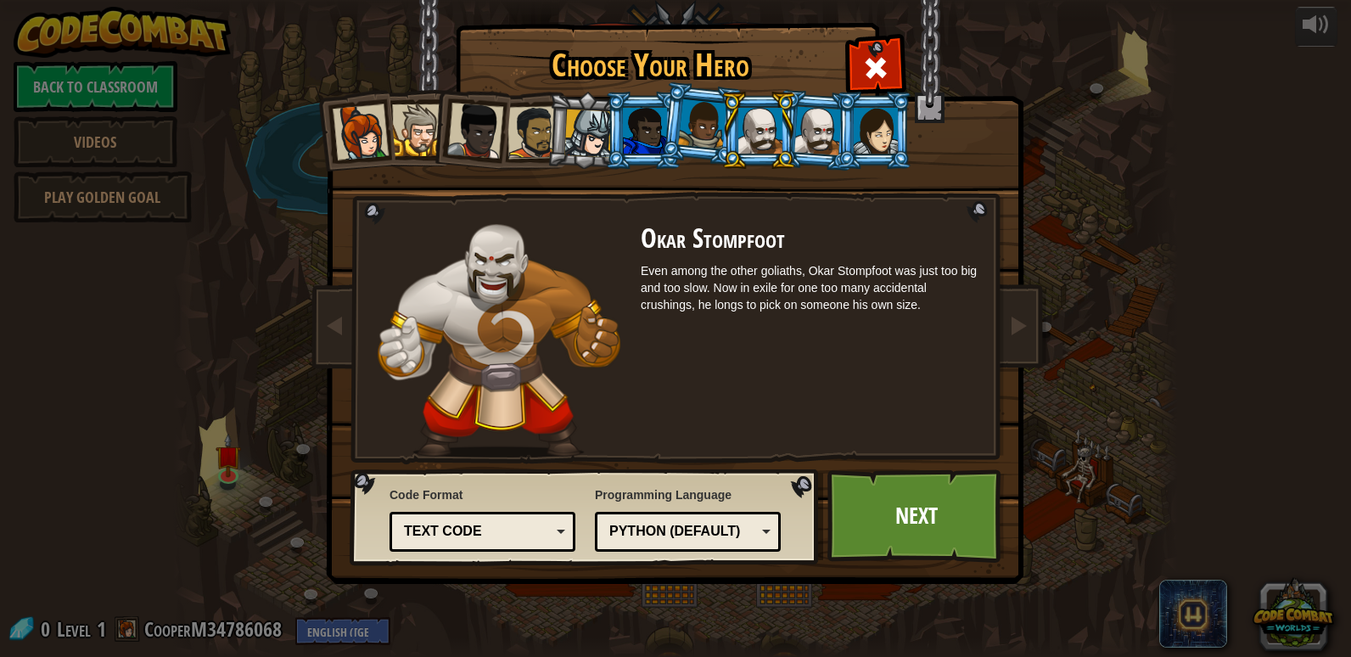
click at [711, 132] on div at bounding box center [702, 124] width 48 height 50
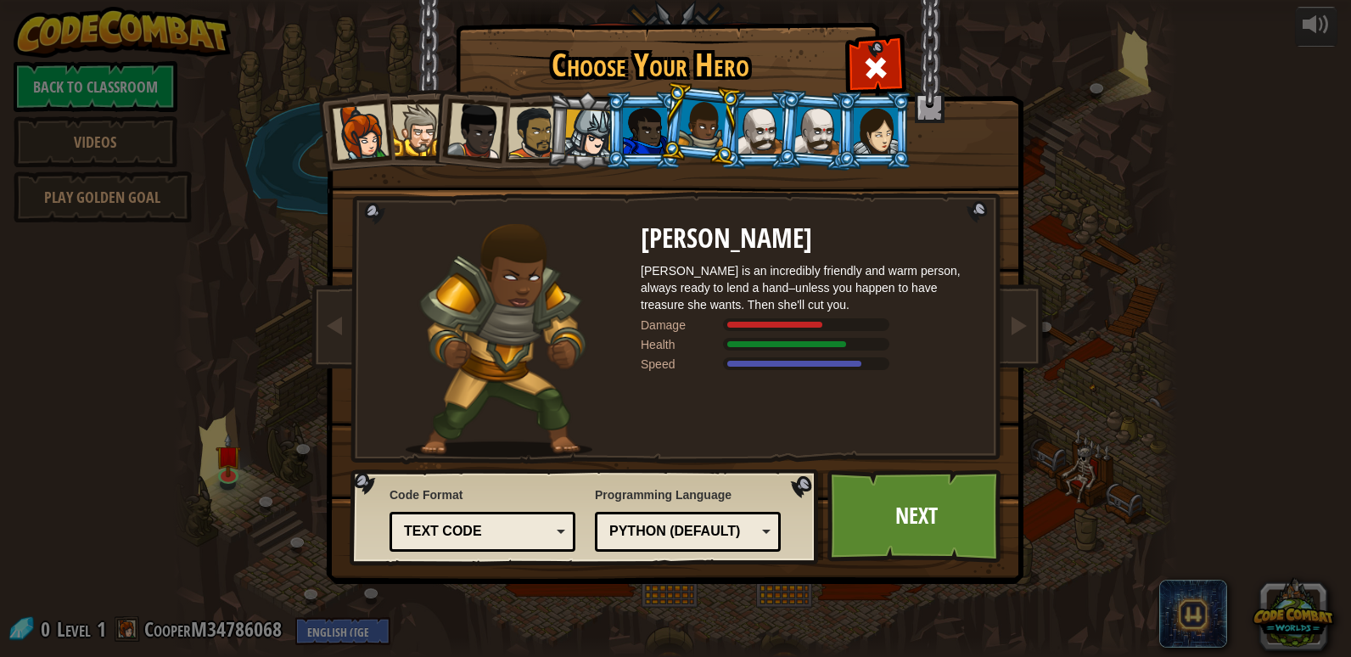
click at [711, 132] on div at bounding box center [702, 124] width 48 height 50
click at [888, 504] on link "Next" at bounding box center [915, 515] width 177 height 93
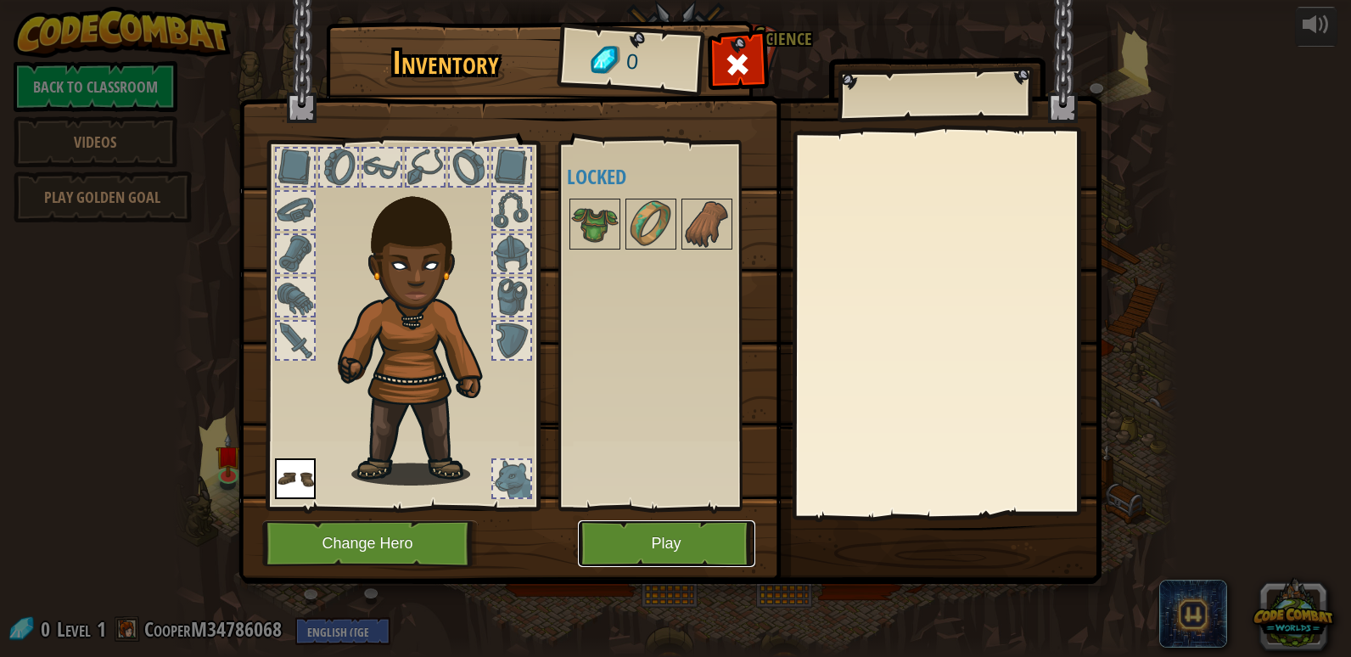
click at [641, 541] on button "Play" at bounding box center [666, 543] width 177 height 47
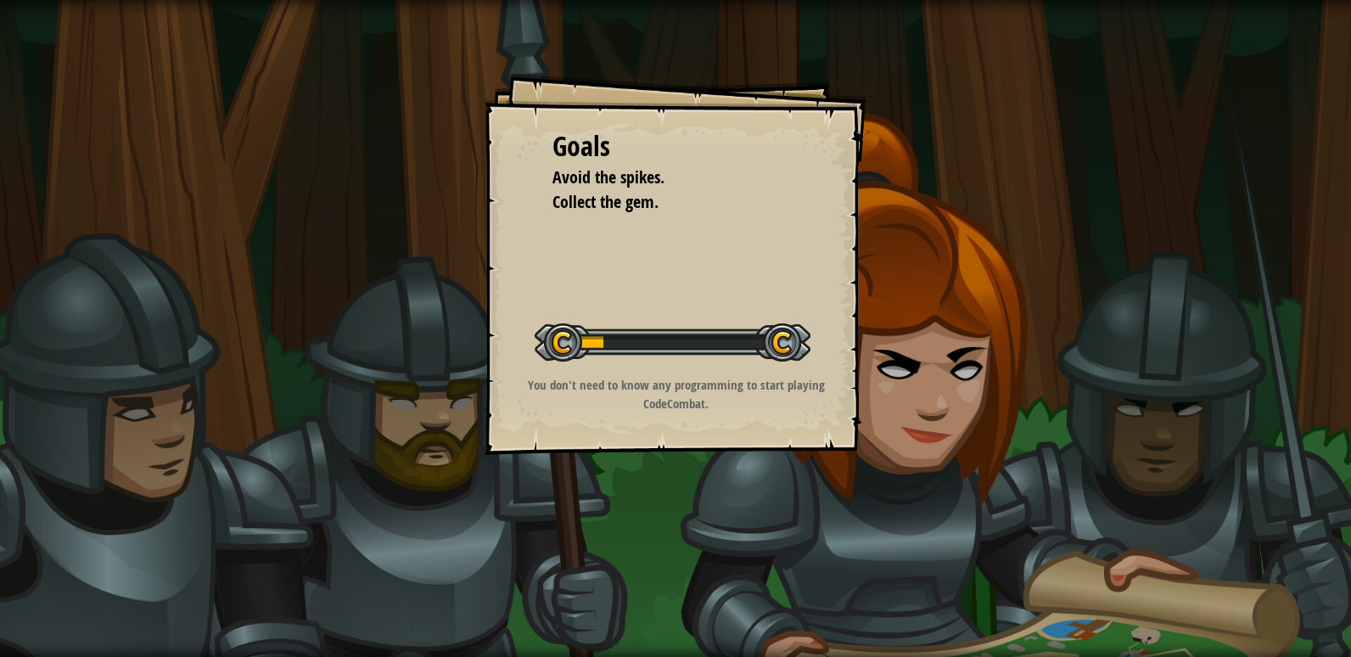
click at [631, 355] on div at bounding box center [673, 342] width 276 height 38
click at [693, 380] on p "You don't need to know any programming to start playing CodeCombat." at bounding box center [676, 394] width 340 height 36
click at [704, 347] on div at bounding box center [673, 342] width 276 height 38
drag, startPoint x: 674, startPoint y: 306, endPoint x: 664, endPoint y: 309, distance: 10.5
click at [664, 309] on div "Start Level" at bounding box center [673, 340] width 276 height 68
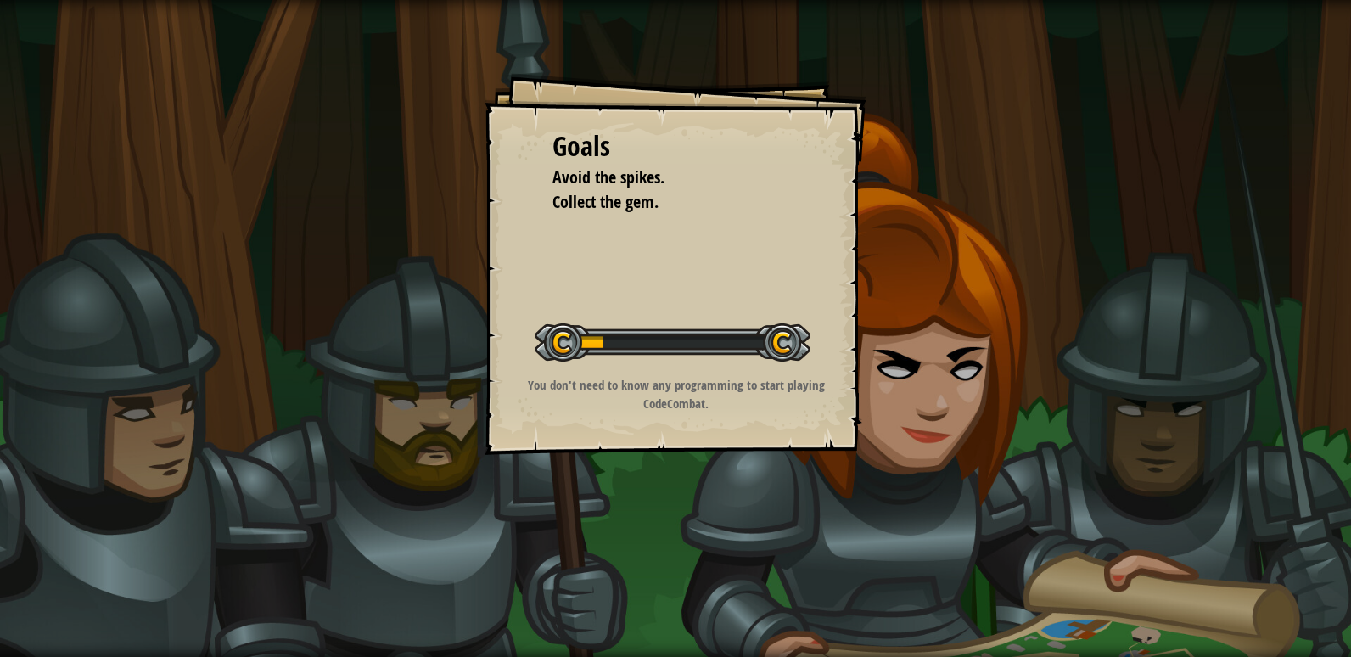
click at [709, 258] on div "Goals Avoid the spikes. Collect the gem. Start Level Error loading from server.…" at bounding box center [676, 264] width 382 height 382
click at [632, 252] on div "Goals Avoid the spikes. Collect the gem. Start Level Error loading from server.…" at bounding box center [676, 264] width 382 height 382
click at [620, 190] on span "Collect the gem." at bounding box center [605, 201] width 106 height 23
click at [638, 261] on div "Goals Avoid the spikes. Collect the gem. Start Level Error loading from server.…" at bounding box center [676, 264] width 382 height 382
drag, startPoint x: 647, startPoint y: 265, endPoint x: 643, endPoint y: 273, distance: 9.1
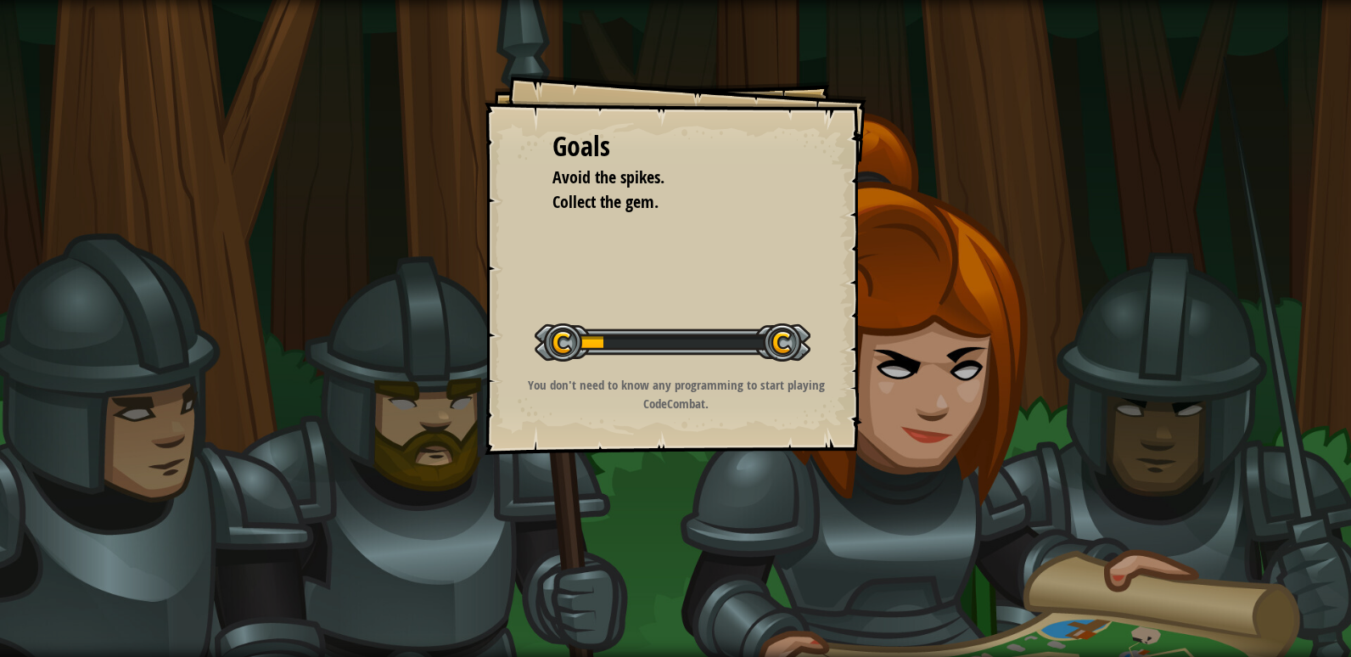
click at [647, 261] on div "Goals Avoid the spikes. Collect the gem. Start Level Error loading from server.…" at bounding box center [676, 264] width 382 height 382
